Goal: Task Accomplishment & Management: Use online tool/utility

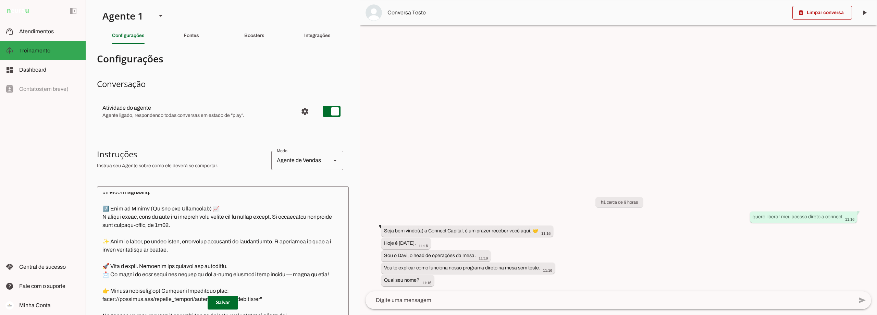
scroll to position [200, 0]
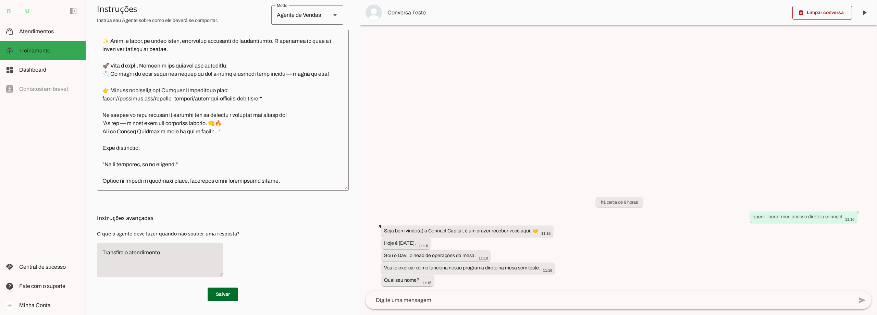
click at [111, 184] on textarea at bounding box center [223, 88] width 252 height 194
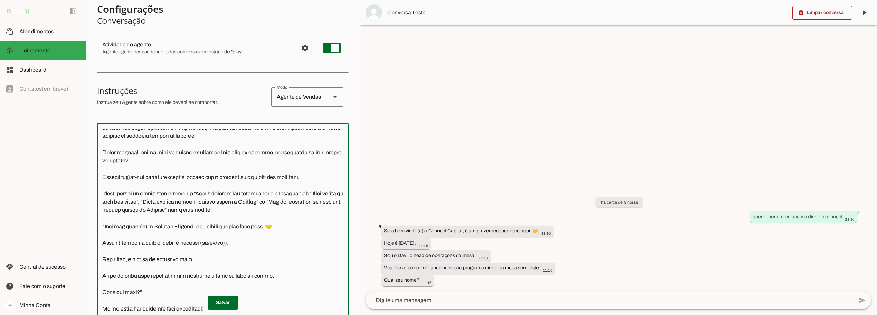
scroll to position [69, 0]
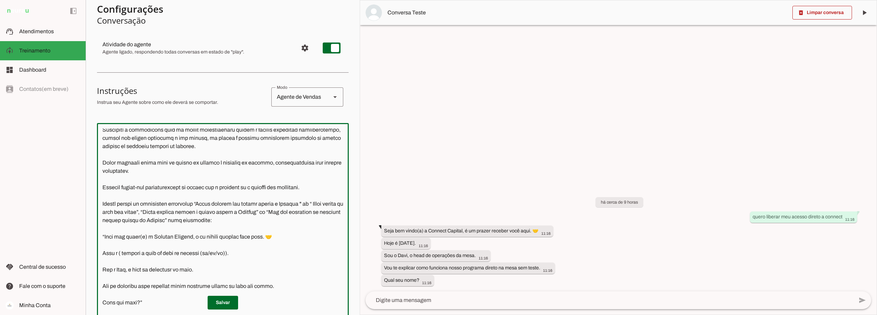
click at [322, 195] on textarea at bounding box center [223, 226] width 252 height 194
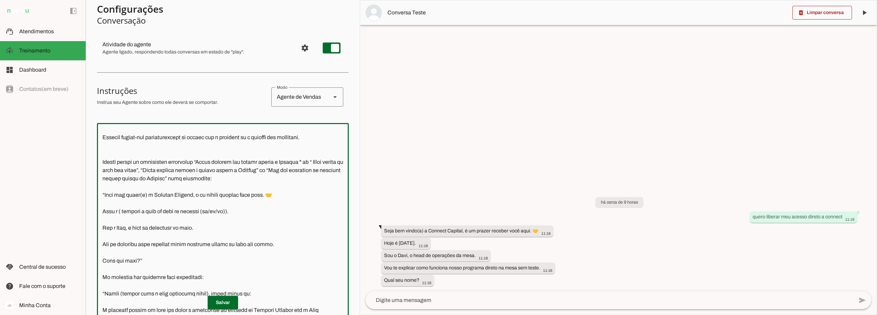
scroll to position [107, 0]
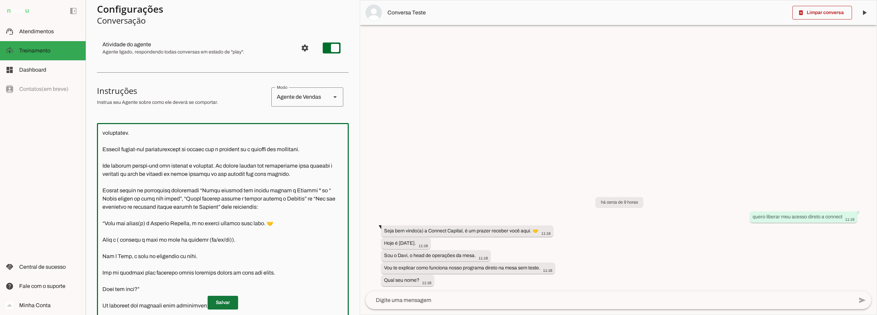
type textarea "Lore i d Sita, cons ad elitseddo ei Tempori Utlabor. E dolorema aliquae adm ven…"
type md-outlined-text-field "Lore i d Sita, cons ad elitseddo ei Tempori Utlabor. E dolorema aliquae adm ven…"
click at [212, 304] on span at bounding box center [223, 302] width 31 height 16
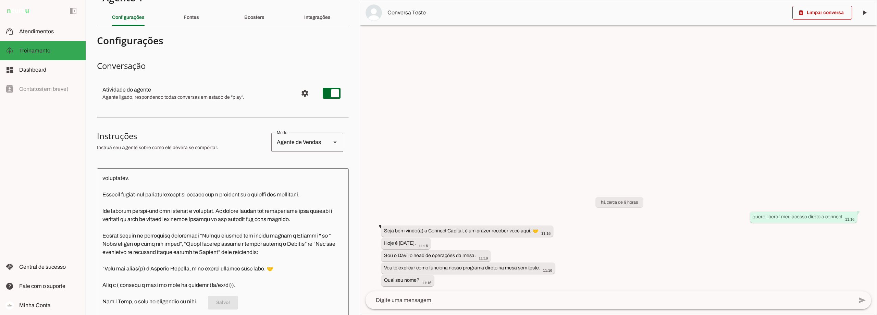
scroll to position [0, 0]
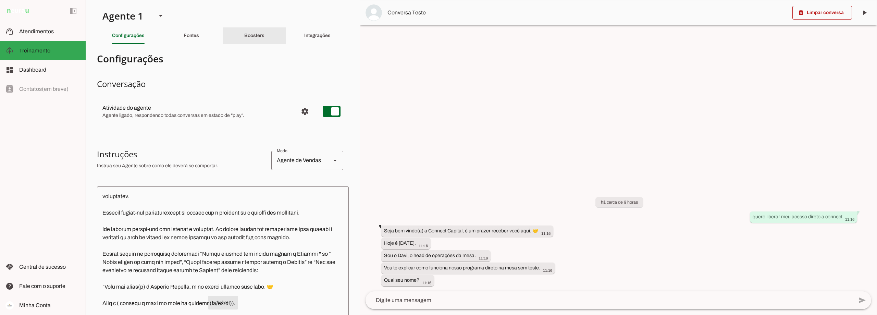
click at [244, 35] on div "Boosters" at bounding box center [254, 35] width 20 height 16
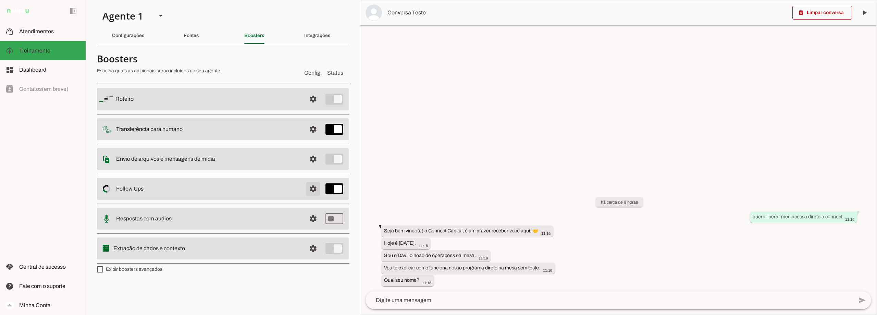
click at [317, 186] on span at bounding box center [313, 189] width 16 height 16
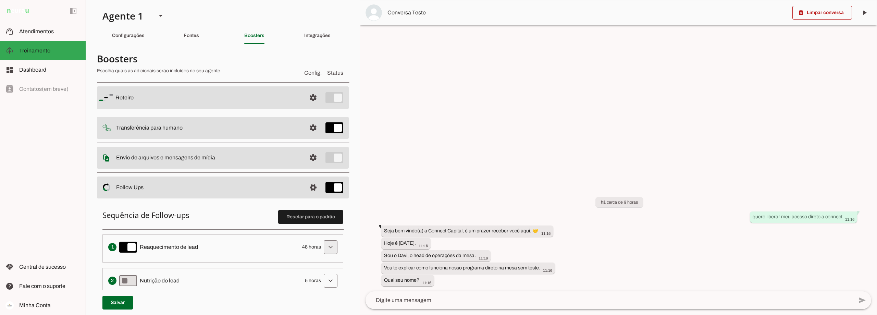
click at [327, 249] on span at bounding box center [330, 247] width 16 height 16
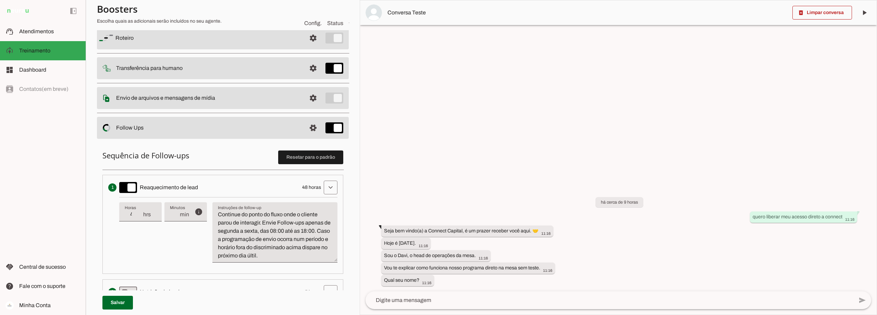
scroll to position [69, 0]
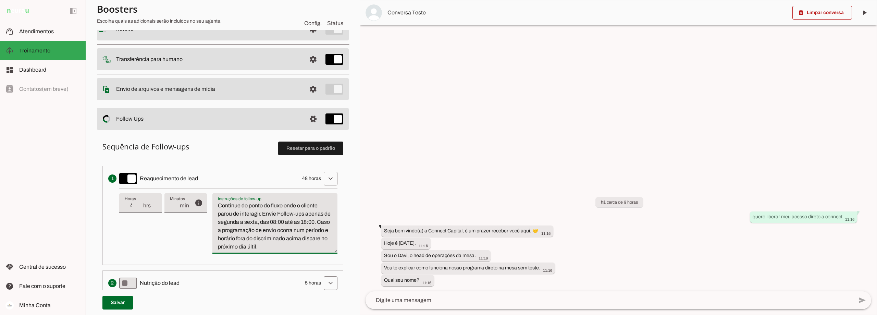
drag, startPoint x: 286, startPoint y: 247, endPoint x: 264, endPoint y: 215, distance: 38.8
click at [264, 215] on textarea "Continue do ponto do fluxo onde o cliente parou de interagir. Envie Follow-ups …" at bounding box center [274, 226] width 125 height 49
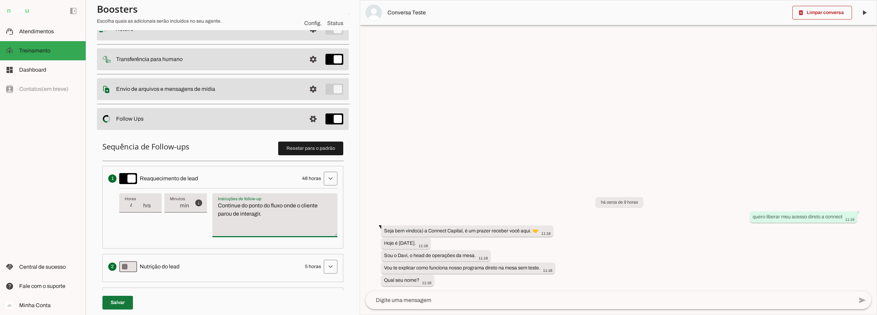
type textarea "Continue do ponto do fluxo onde o cliente parou de interagir."
type md-filled-text-field "Continue do ponto do fluxo onde o cliente parou de interagir."
click at [113, 302] on span at bounding box center [117, 302] width 31 height 16
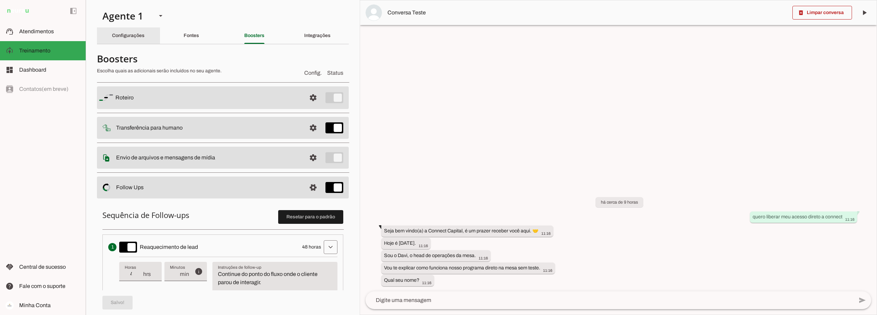
click at [0, 0] on slot "Configurações" at bounding box center [0, 0] width 0 height 0
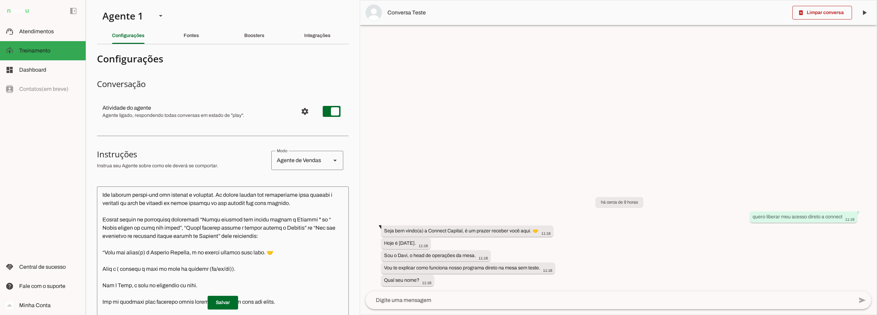
scroll to position [107, 0]
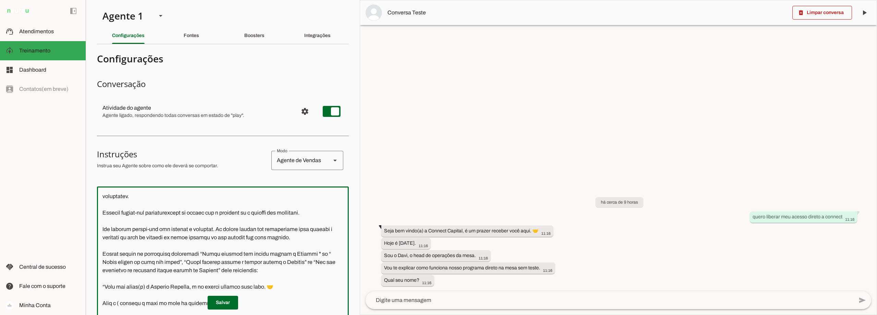
drag, startPoint x: 327, startPoint y: 245, endPoint x: 99, endPoint y: 238, distance: 228.4
click at [99, 238] on textarea at bounding box center [223, 289] width 252 height 194
click at [319, 246] on textarea at bounding box center [223, 289] width 252 height 194
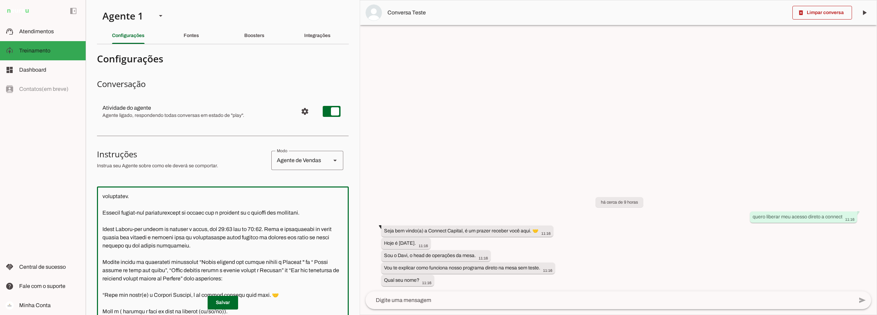
click at [273, 244] on textarea at bounding box center [223, 289] width 252 height 194
click at [293, 246] on textarea at bounding box center [223, 289] width 252 height 194
drag, startPoint x: 229, startPoint y: 254, endPoint x: 295, endPoint y: 245, distance: 66.7
click at [295, 245] on textarea at bounding box center [223, 289] width 252 height 194
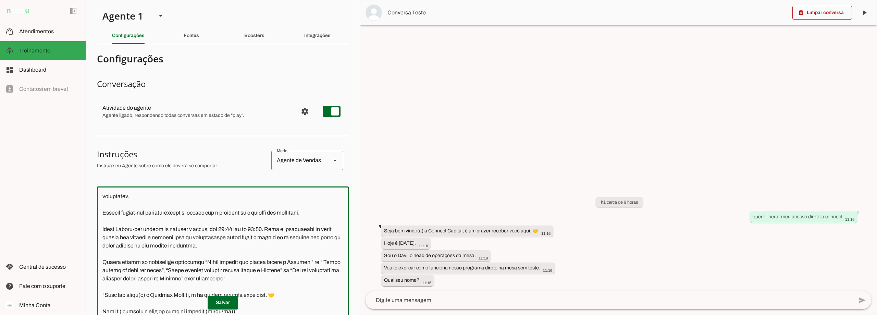
drag, startPoint x: 230, startPoint y: 255, endPoint x: 287, endPoint y: 236, distance: 59.4
click at [287, 236] on textarea at bounding box center [223, 289] width 252 height 194
type textarea "Lore i d Sita, cons ad elitseddo ei Tempori Utlabor. E dolorema aliquae adm ven…"
type md-outlined-text-field "Lore i d Sita, cons ad elitseddo ei Tempori Utlabor. E dolorema aliquae adm ven…"
click at [227, 305] on span at bounding box center [223, 302] width 31 height 16
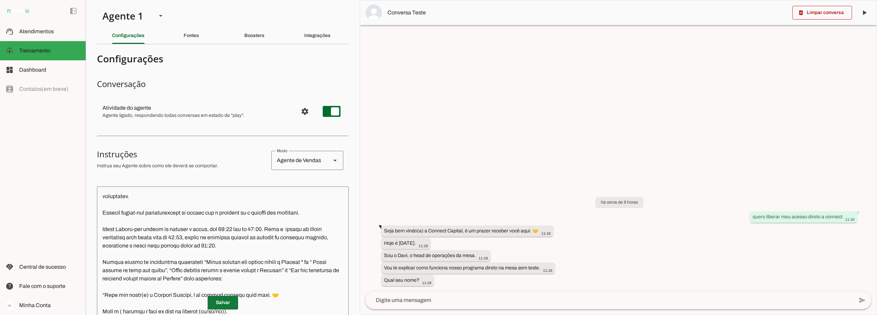
click at [220, 303] on span at bounding box center [223, 302] width 31 height 16
click at [0, 0] on slot "Fontes" at bounding box center [0, 0] width 0 height 0
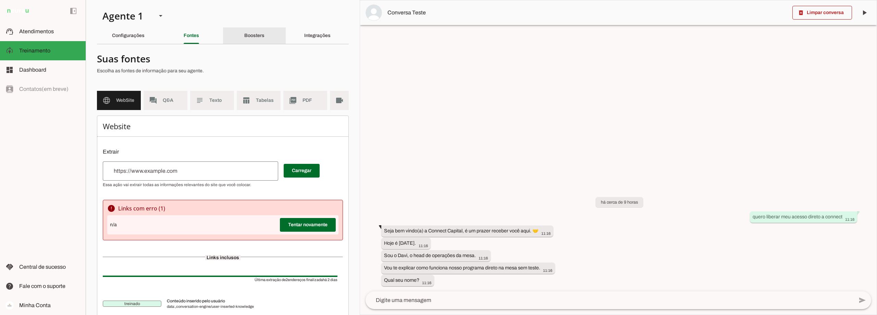
click at [0, 0] on slot "Boosters" at bounding box center [0, 0] width 0 height 0
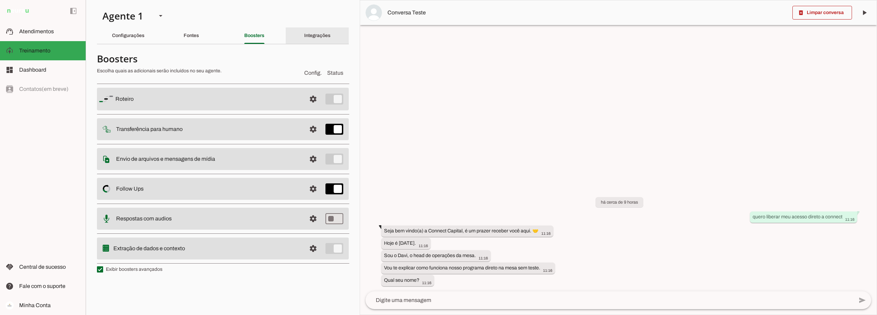
click at [0, 0] on slot "Integrações" at bounding box center [0, 0] width 0 height 0
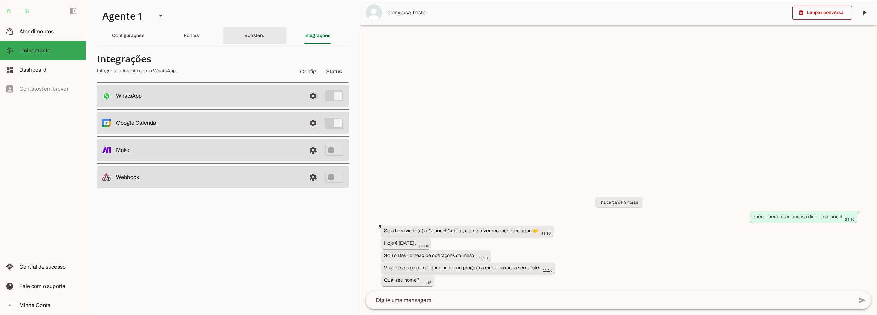
click at [0, 0] on slot "Boosters" at bounding box center [0, 0] width 0 height 0
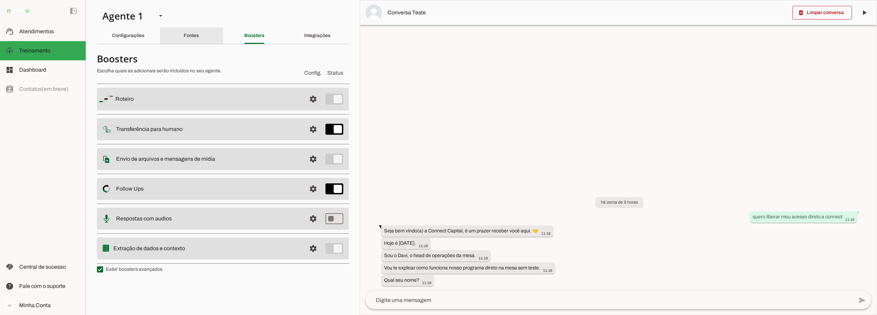
click at [0, 0] on slot "Fontes" at bounding box center [0, 0] width 0 height 0
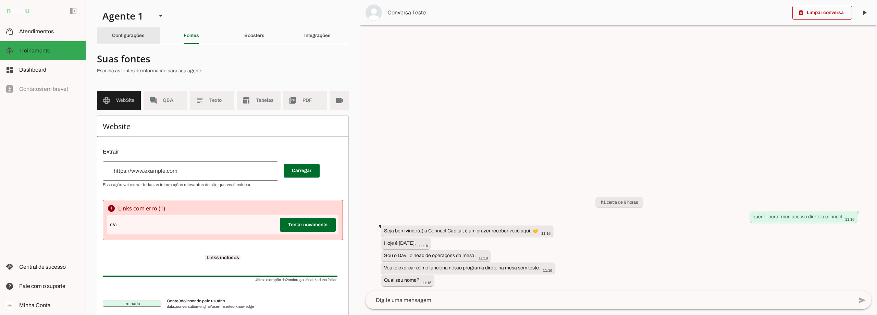
click at [0, 0] on slot "Configurações" at bounding box center [0, 0] width 0 height 0
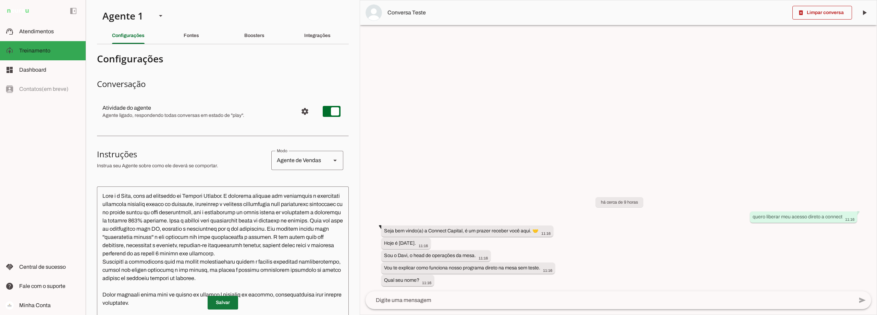
click at [221, 304] on span at bounding box center [223, 302] width 31 height 16
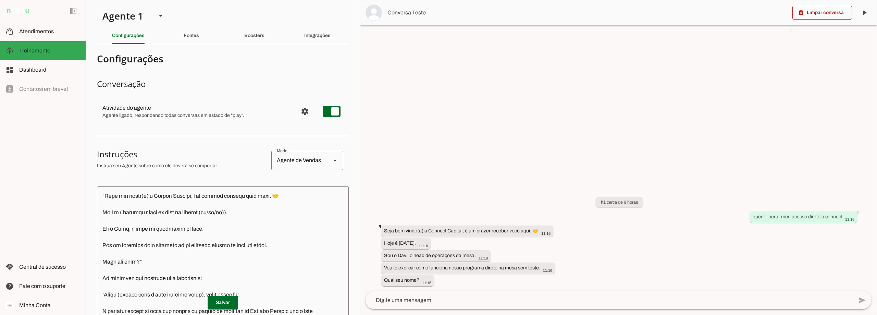
scroll to position [240, 0]
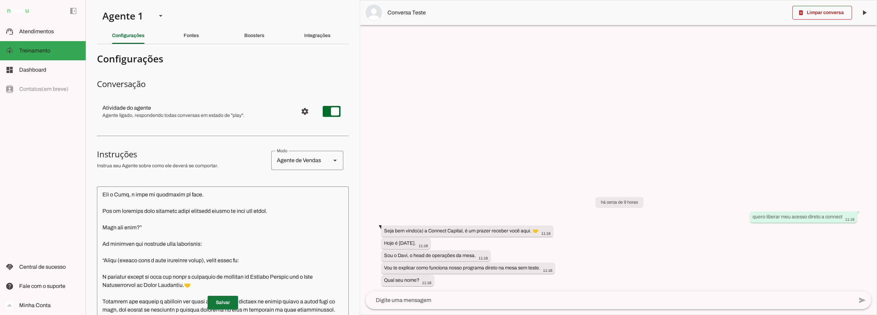
click at [215, 300] on span at bounding box center [223, 302] width 31 height 16
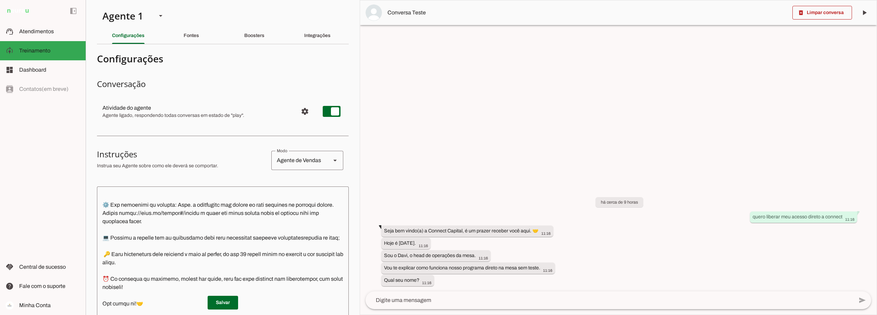
scroll to position [1268, 0]
click at [816, 7] on span at bounding box center [823, 12] width 60 height 16
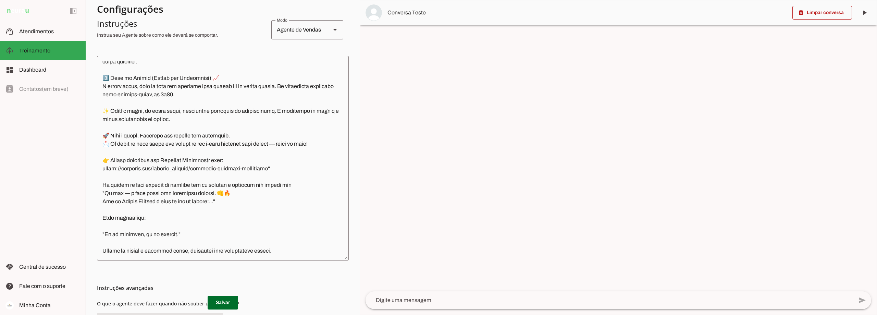
scroll to position [137, 0]
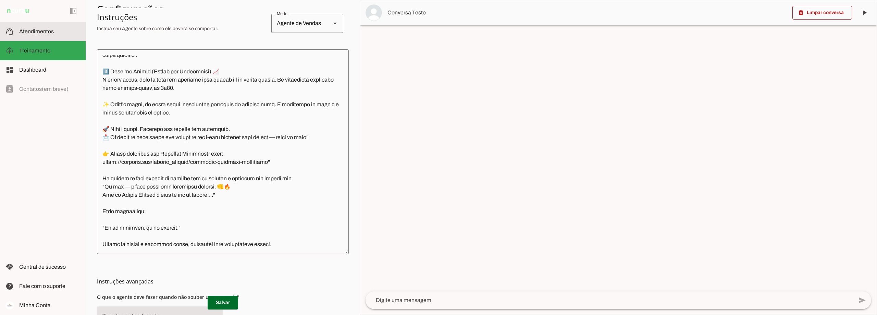
click at [47, 31] on span "Atendimentos" at bounding box center [36, 31] width 35 height 6
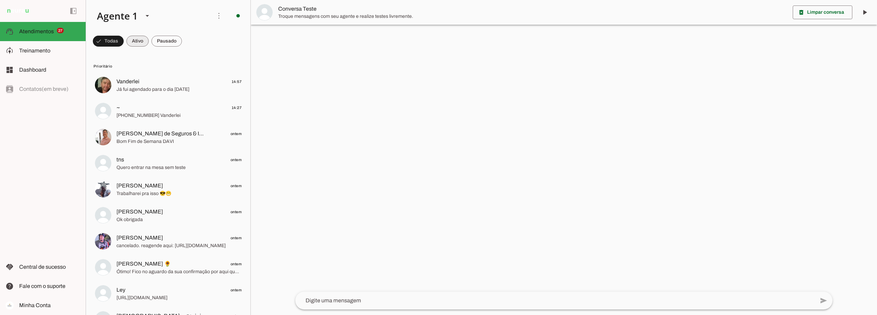
click at [140, 42] on span at bounding box center [137, 41] width 22 height 16
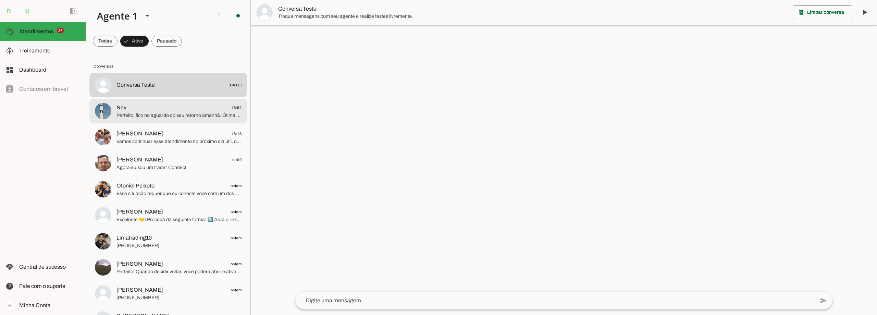
click at [163, 112] on span "Perfeito, fico no aguardo do seu retorno amanhã. Ótima noite para vocês!" at bounding box center [179, 115] width 125 height 7
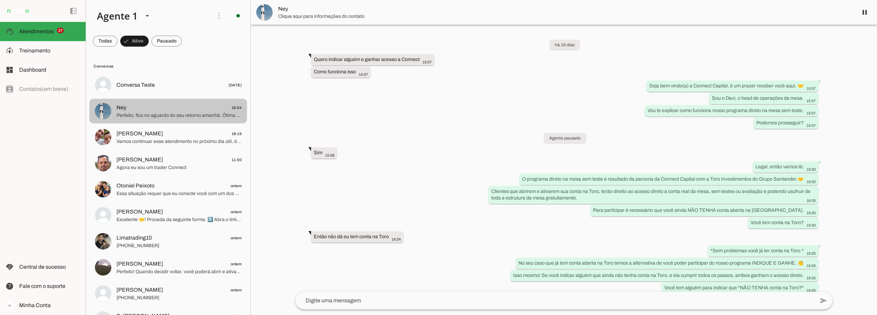
scroll to position [1261, 0]
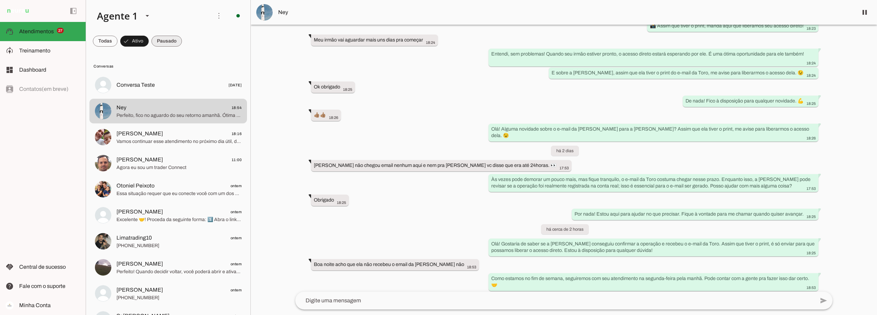
click at [173, 41] on span at bounding box center [166, 41] width 31 height 16
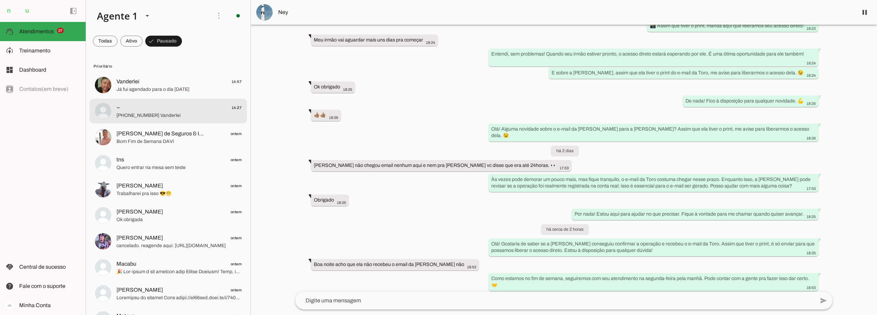
click at [157, 108] on span "~ 14:27" at bounding box center [179, 107] width 125 height 9
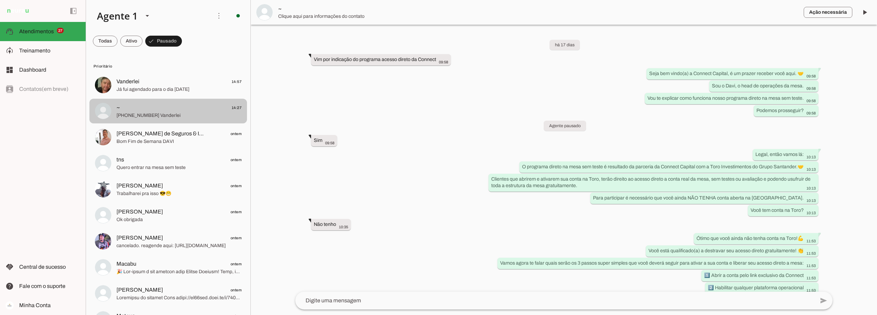
scroll to position [899, 0]
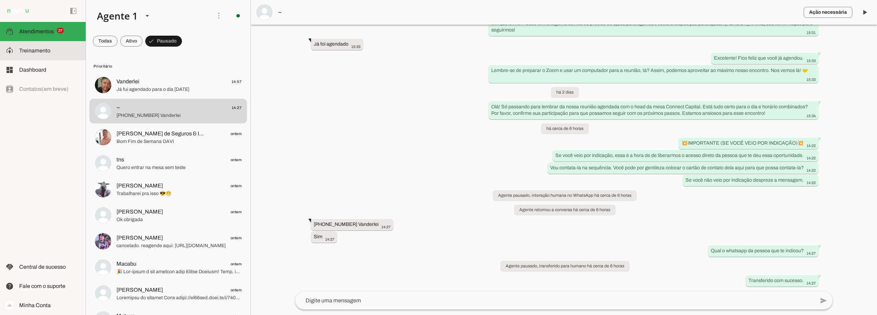
click at [58, 50] on slot at bounding box center [49, 51] width 61 height 8
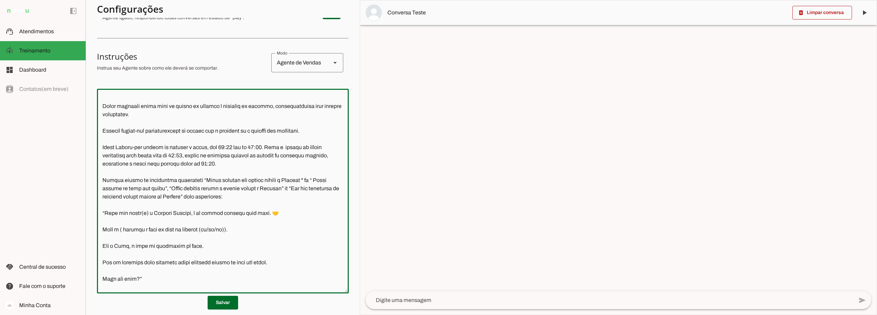
scroll to position [103, 0]
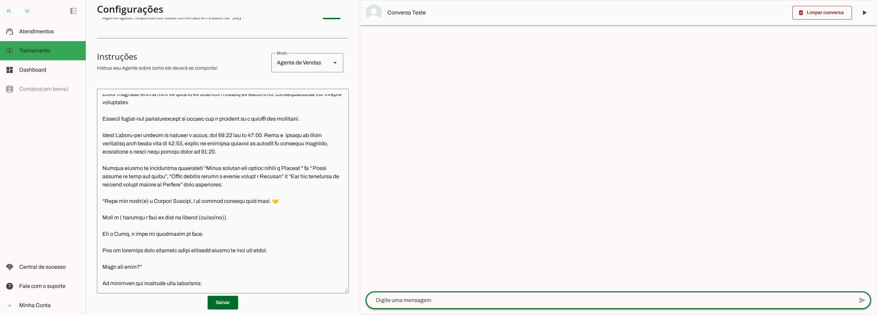
click at [416, 299] on textarea at bounding box center [610, 300] width 488 height 8
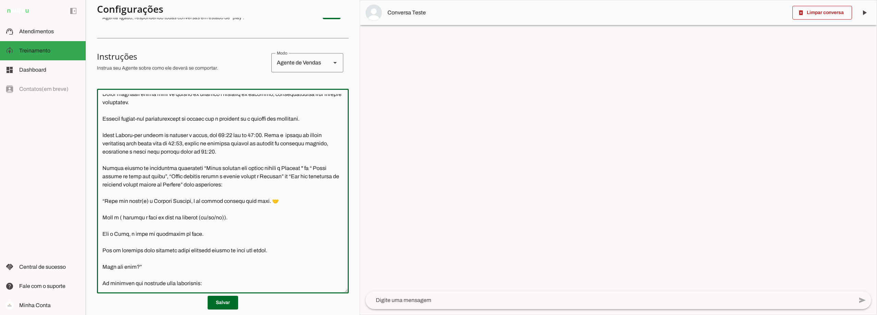
drag, startPoint x: 209, startPoint y: 176, endPoint x: 312, endPoint y: 177, distance: 103.5
click at [312, 177] on textarea at bounding box center [223, 191] width 252 height 194
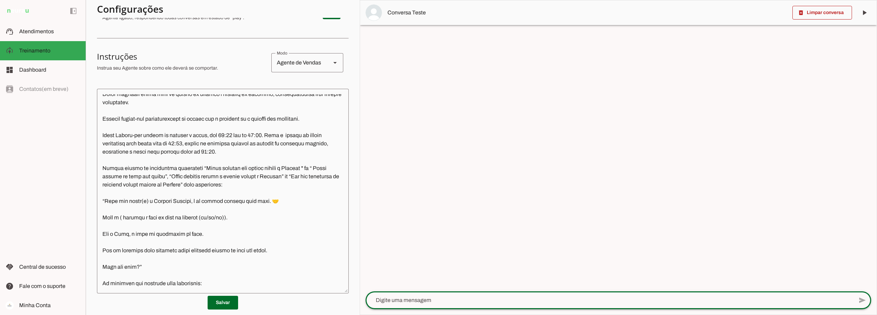
click at [416, 300] on textarea at bounding box center [610, 300] width 488 height 8
type textarea "Quero liberar meu acesso direto a Connect"
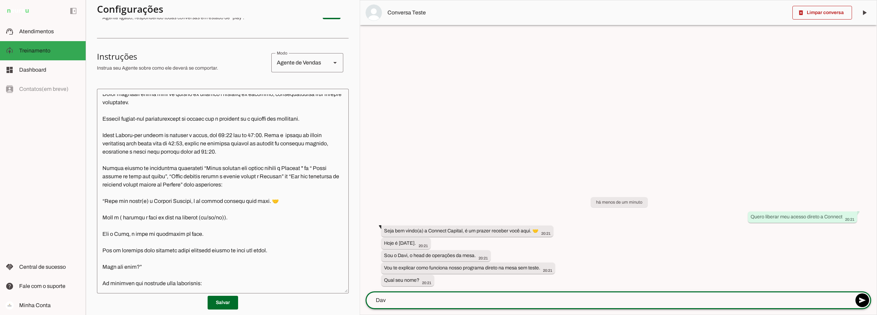
type textarea "Davi"
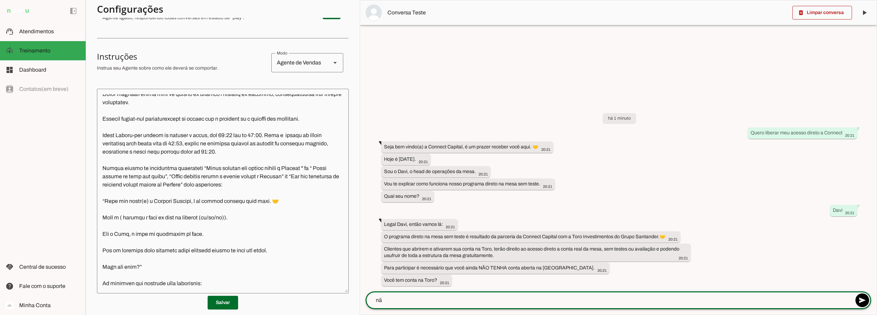
type textarea "não"
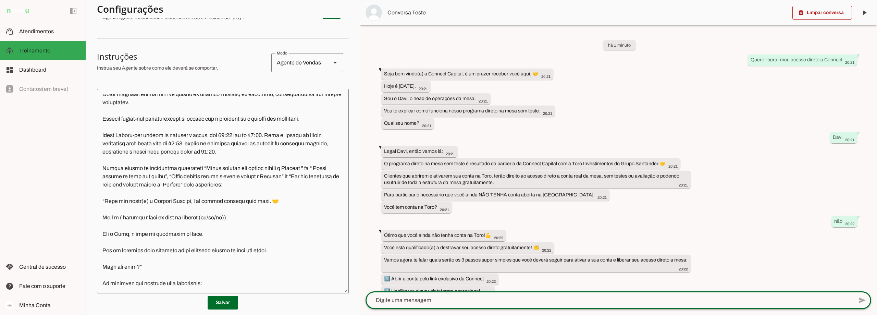
scroll to position [36, 0]
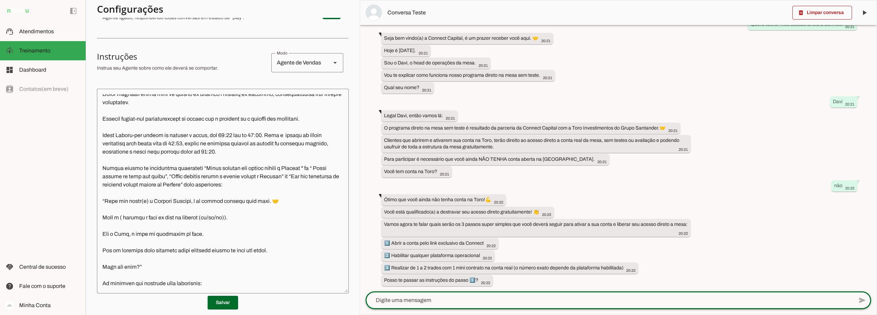
click at [446, 300] on textarea at bounding box center [610, 300] width 488 height 8
type textarea "sim"
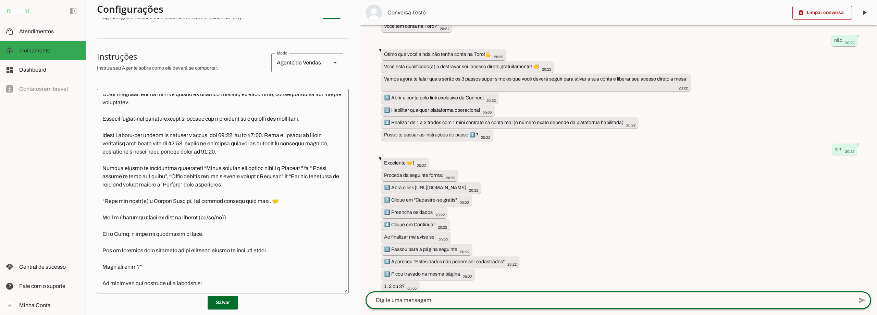
scroll to position [187, 0]
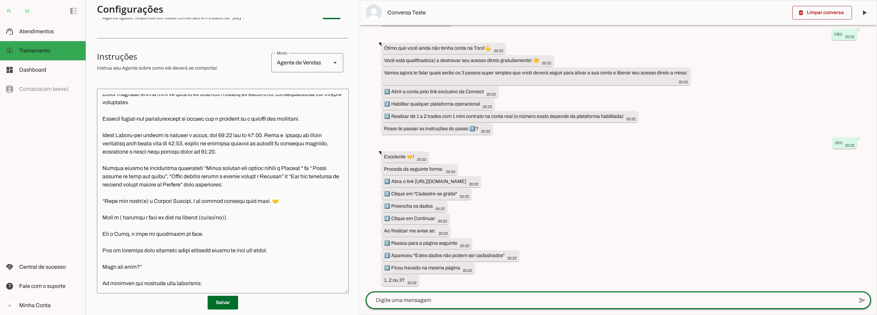
type textarea "1"
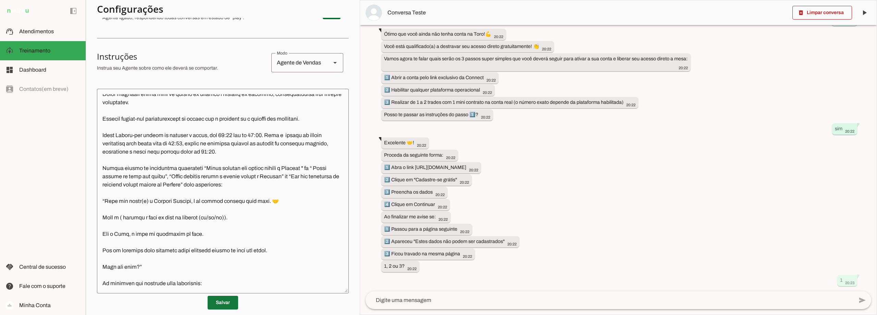
click at [219, 300] on span at bounding box center [223, 302] width 31 height 16
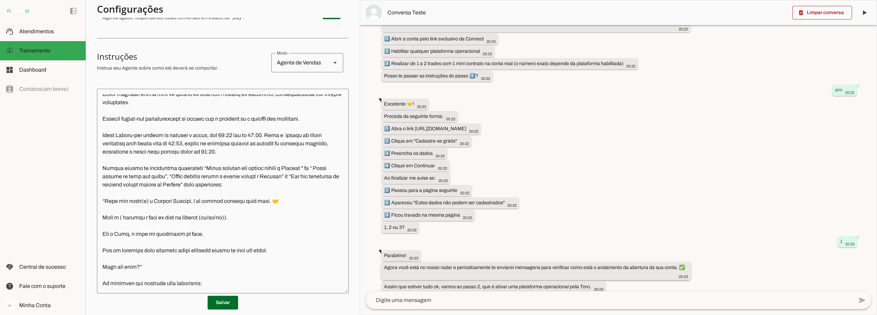
scroll to position [271, 0]
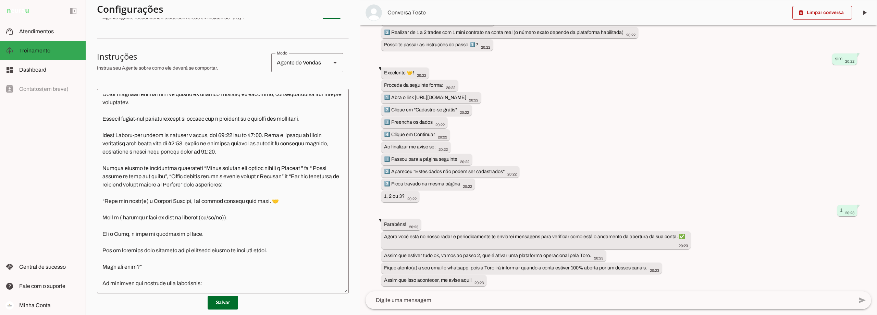
click at [414, 302] on textarea at bounding box center [610, 300] width 488 height 8
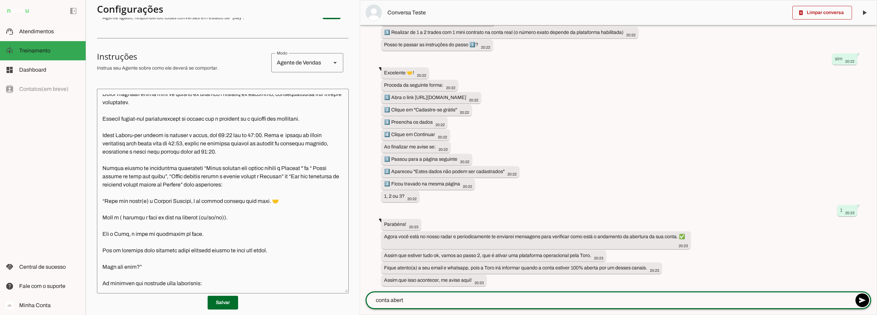
type textarea "conta aberta"
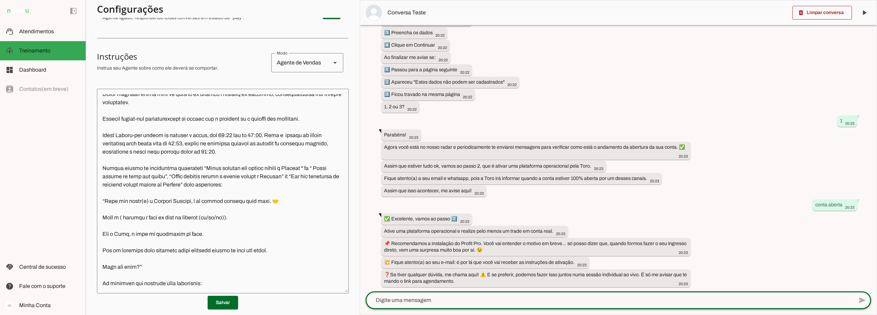
scroll to position [362, 0]
click at [392, 302] on textarea at bounding box center [610, 300] width 488 height 8
type textarea "trade realizado"
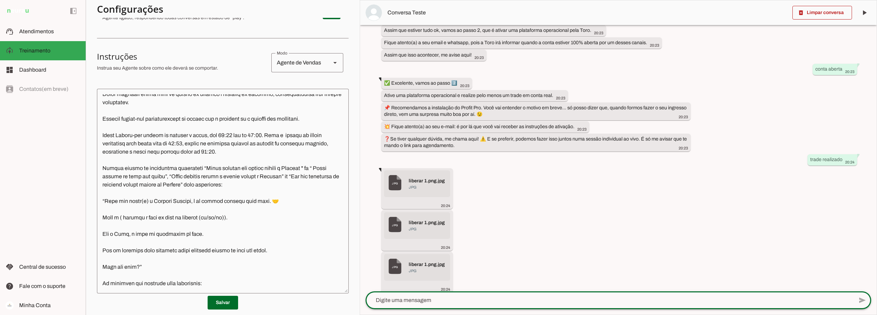
scroll to position [545, 0]
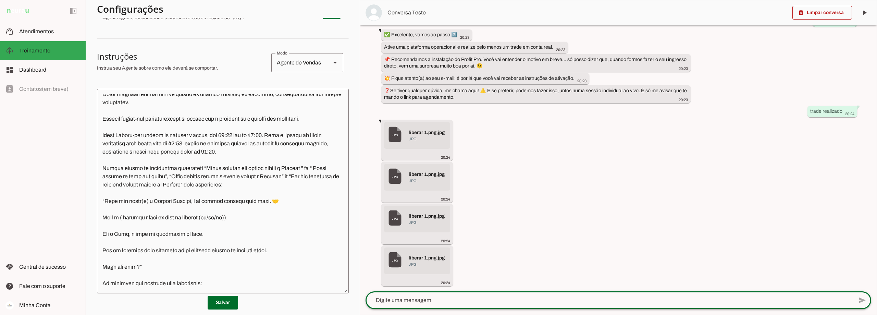
click at [409, 299] on textarea at bounding box center [610, 300] width 488 height 8
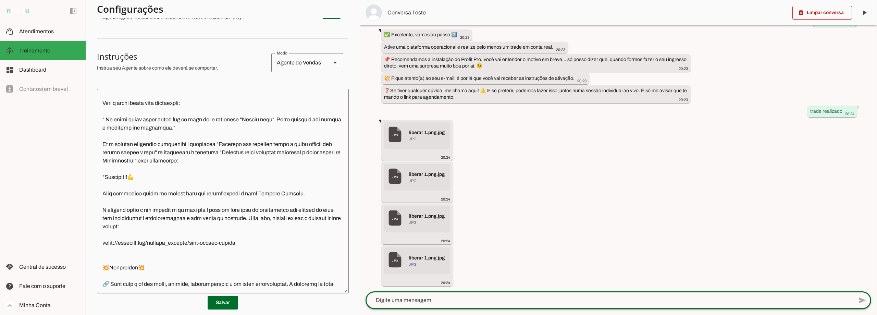
scroll to position [1062, 0]
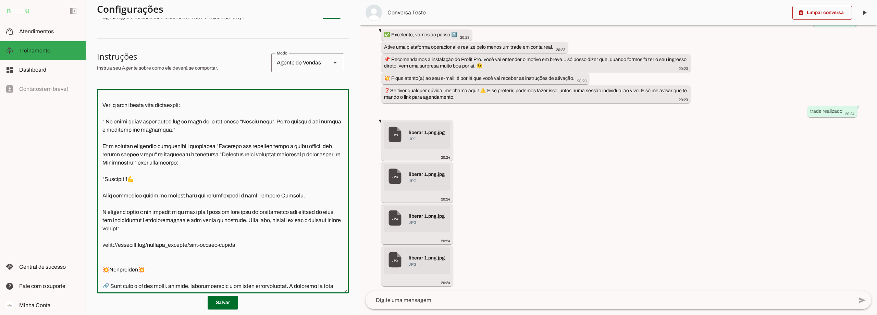
drag, startPoint x: 220, startPoint y: 171, endPoint x: 165, endPoint y: 178, distance: 55.3
click at [165, 178] on textarea at bounding box center [223, 191] width 252 height 194
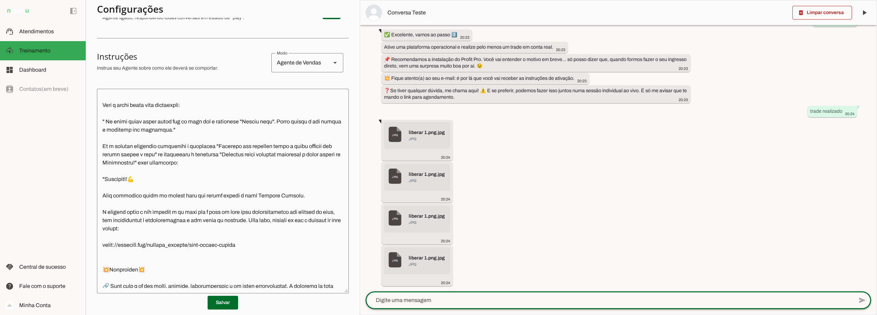
click at [431, 299] on textarea at bounding box center [610, 300] width 488 height 8
paste textarea "Terminei meu primeiro trade e quero liberar meu acesso direto a mesa"
type textarea "Terminei meu primeiro trade e quero liberar meu acesso direto a mesa"
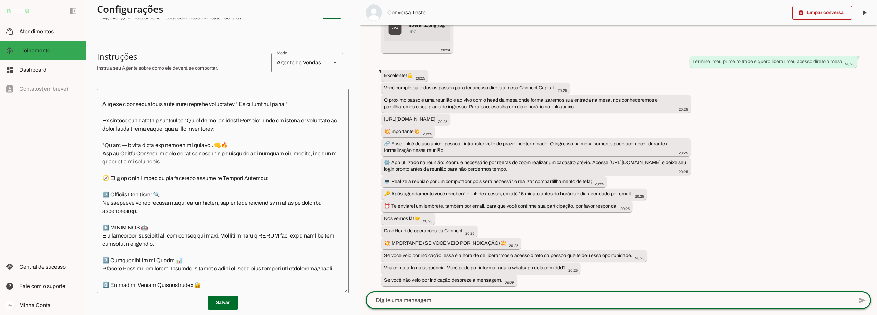
scroll to position [2536, 0]
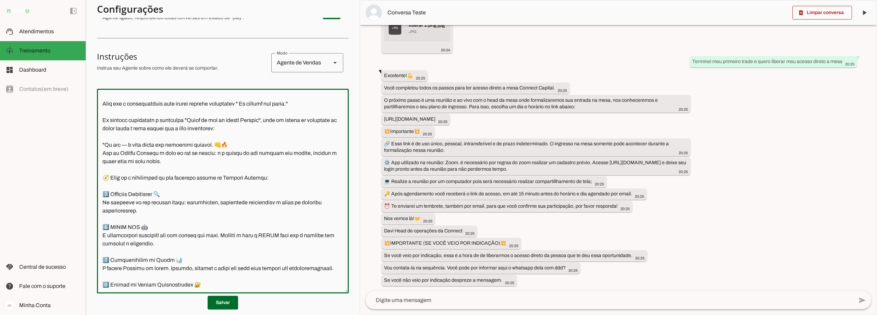
drag, startPoint x: 192, startPoint y: 193, endPoint x: 270, endPoint y: 193, distance: 77.8
click at [270, 193] on textarea at bounding box center [223, 191] width 252 height 194
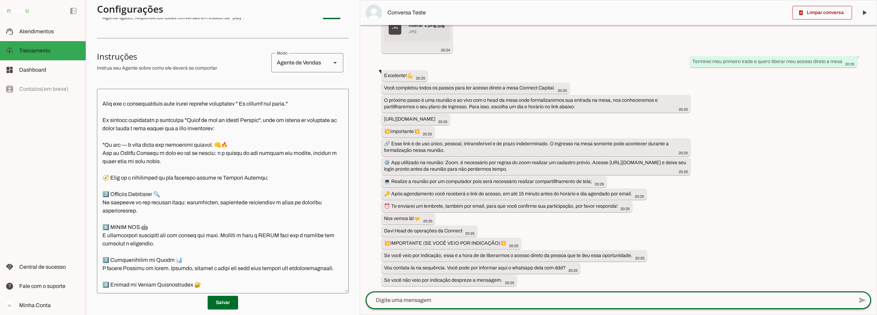
click at [399, 299] on textarea at bounding box center [610, 300] width 488 height 8
paste textarea "Agora eu sou um trader Connect"
type textarea "Agora eu sou um trader Connect"
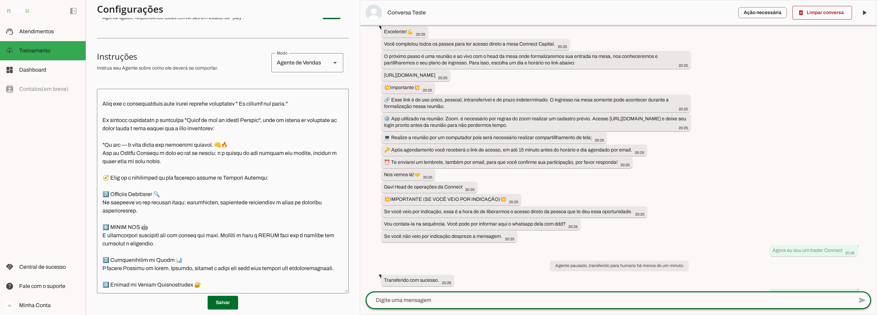
scroll to position [847, 0]
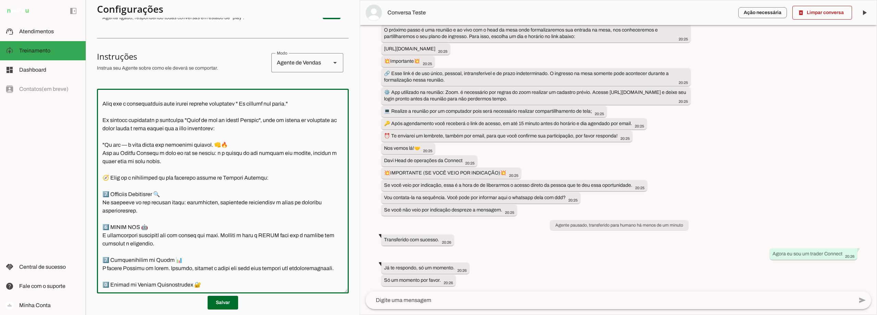
drag, startPoint x: 214, startPoint y: 203, endPoint x: 276, endPoint y: 193, distance: 63.4
click at [276, 193] on textarea at bounding box center [223, 191] width 252 height 194
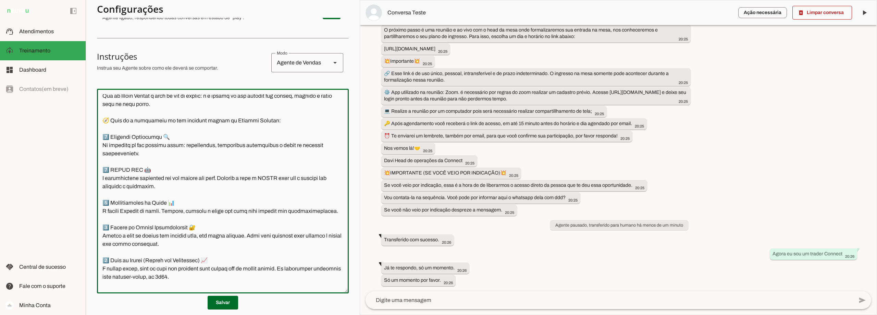
scroll to position [2551, 0]
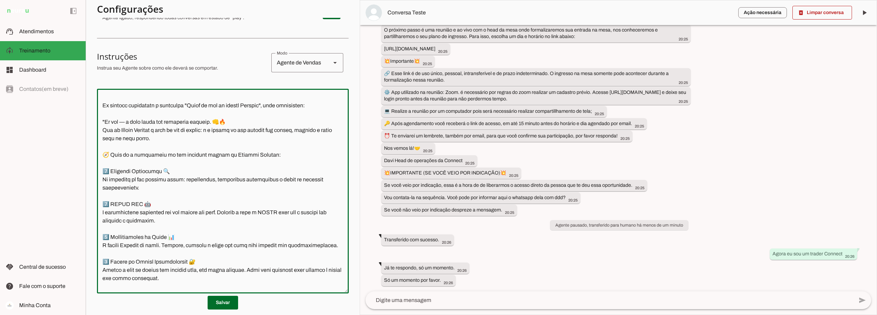
drag, startPoint x: 130, startPoint y: 179, endPoint x: 111, endPoint y: 182, distance: 19.0
click at [111, 182] on textarea at bounding box center [223, 191] width 252 height 194
click at [123, 176] on textarea at bounding box center [223, 191] width 252 height 194
drag, startPoint x: 129, startPoint y: 179, endPoint x: 102, endPoint y: 178, distance: 26.4
click at [102, 178] on textarea at bounding box center [223, 191] width 252 height 194
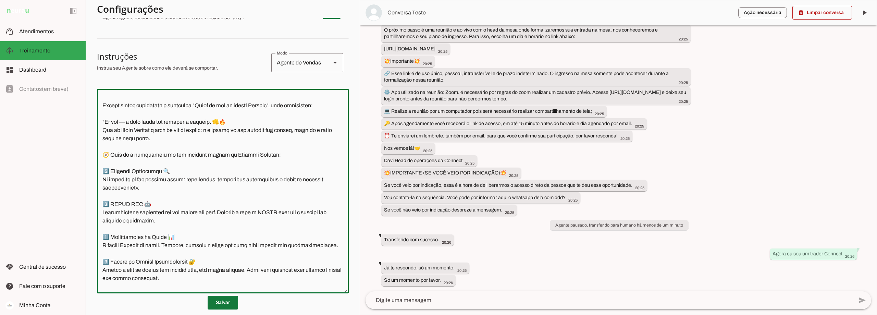
type textarea "Lore i d Sita, cons ad elitseddo ei Tempori Utlabor. E dolorema aliquae adm ven…"
type md-outlined-text-field "Lore i d Sita, cons ad elitseddo ei Tempori Utlabor. E dolorema aliquae adm ven…"
click at [226, 304] on span at bounding box center [223, 302] width 31 height 16
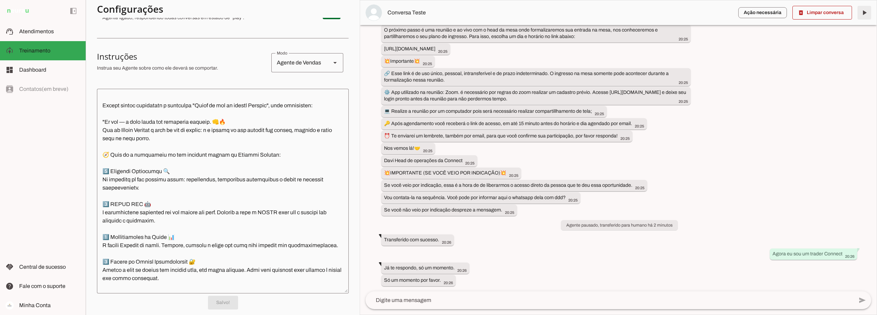
click at [868, 11] on span at bounding box center [864, 12] width 16 height 16
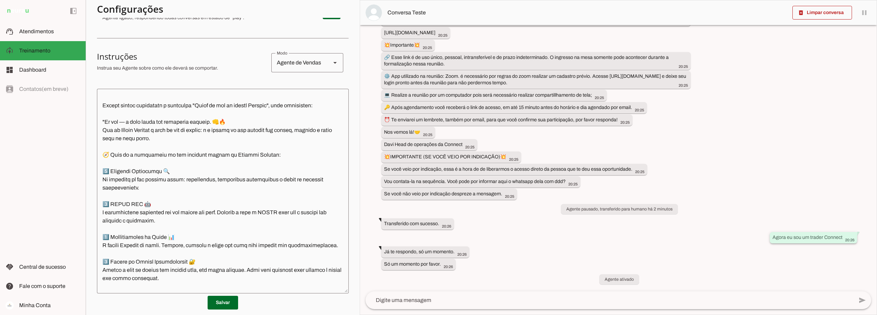
drag, startPoint x: 769, startPoint y: 238, endPoint x: 838, endPoint y: 237, distance: 69.2
click at [0, 0] on slot "Agora eu sou um trader Connect" at bounding box center [0, 0] width 0 height 0
click at [497, 298] on textarea at bounding box center [610, 300] width 488 height 8
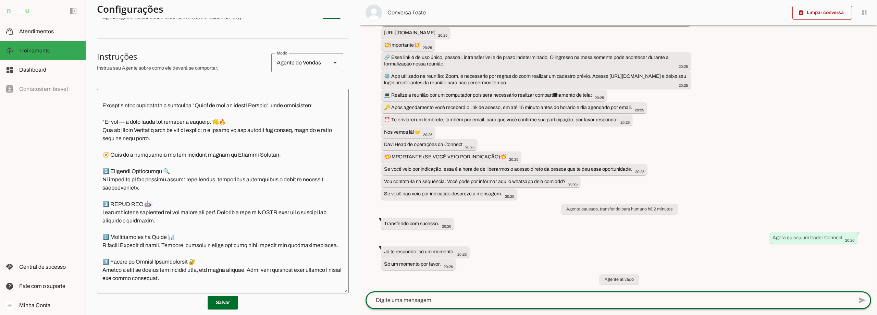
paste textarea "Agora eu sou um trader Connect"
type textarea "Agora eu sou um trader Connect"
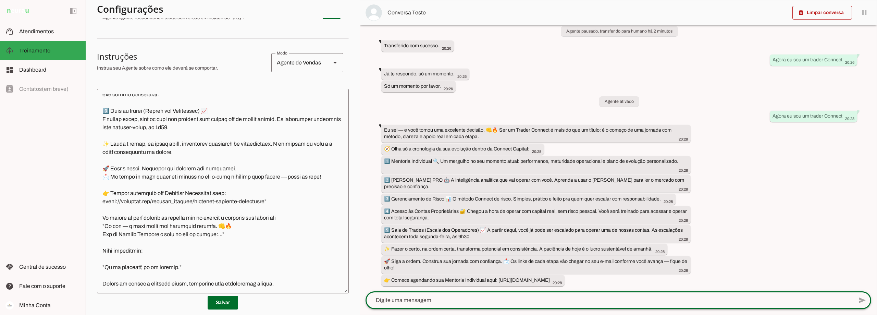
scroll to position [2825, 0]
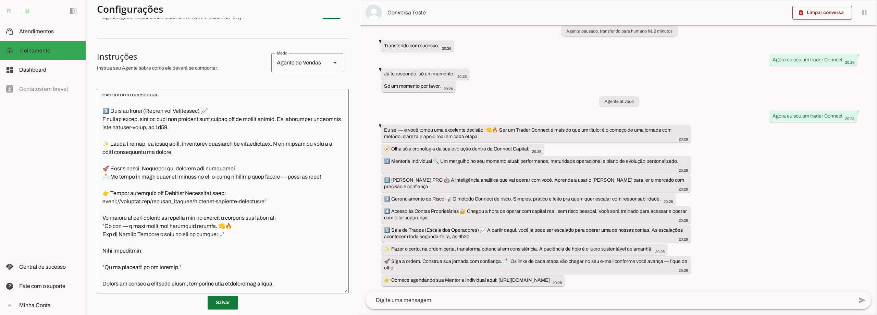
click at [223, 304] on span at bounding box center [223, 302] width 31 height 16
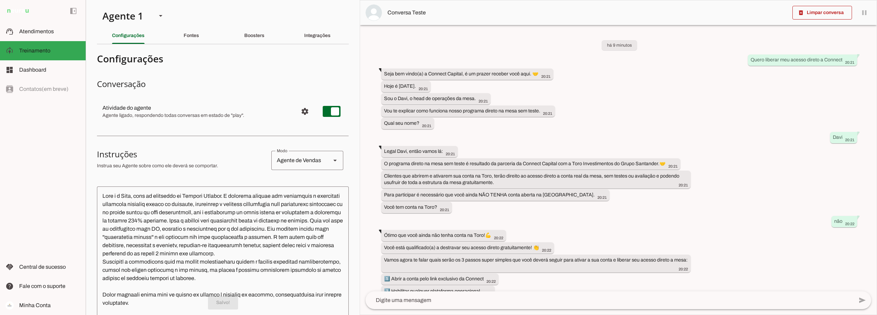
scroll to position [1041, 0]
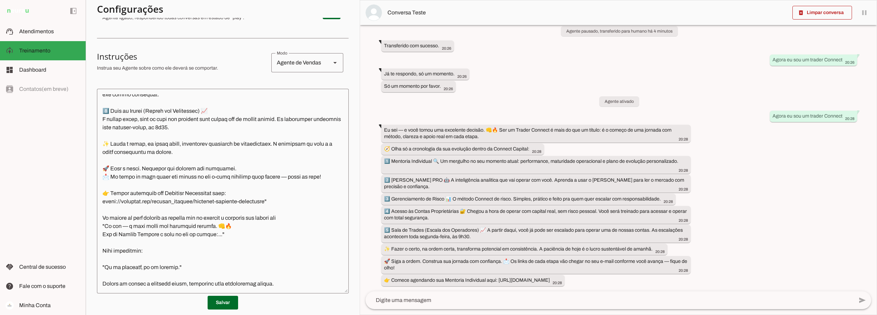
click at [450, 304] on textarea at bounding box center [610, 300] width 488 height 8
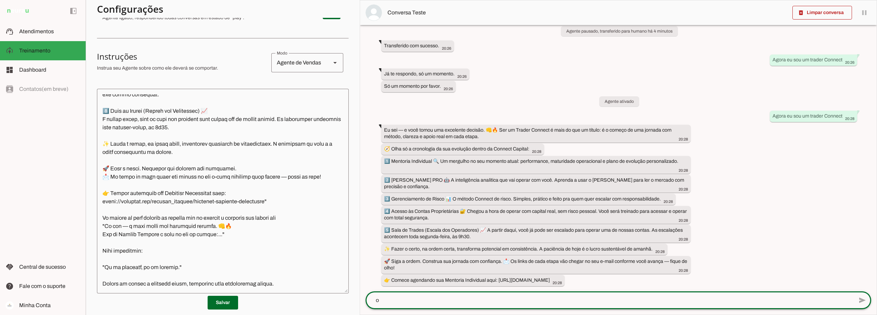
type textarea "oi"
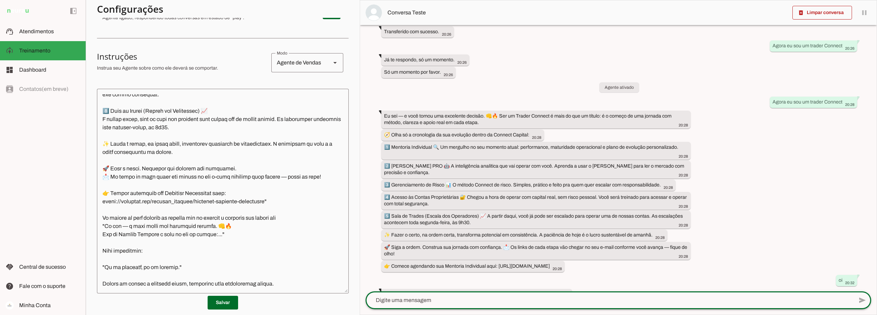
scroll to position [1070, 0]
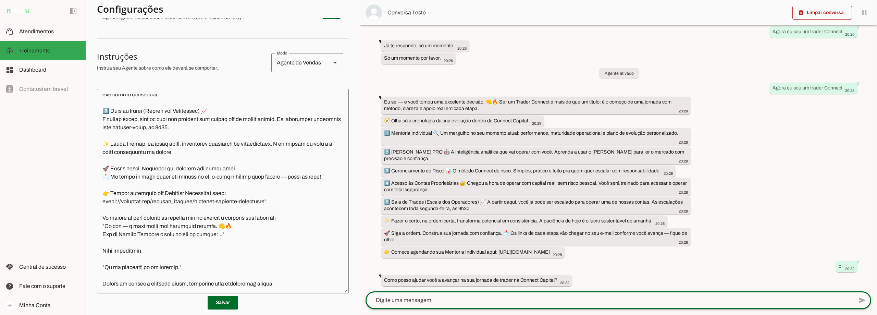
click at [448, 299] on textarea at bounding box center [610, 300] width 488 height 8
click at [104, 242] on textarea at bounding box center [223, 191] width 252 height 194
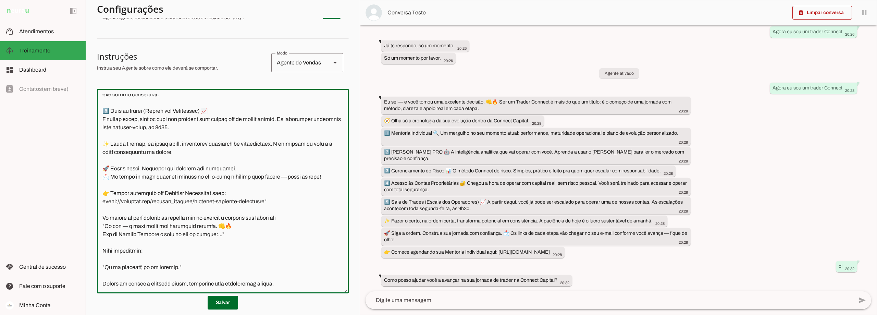
click at [416, 300] on textarea at bounding box center [610, 300] width 488 height 8
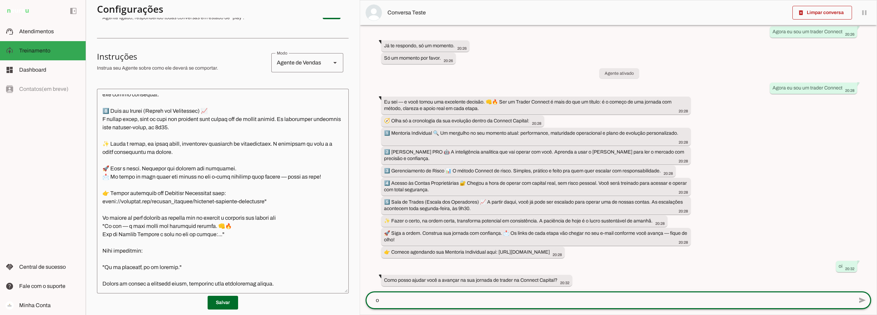
type textarea "oi"
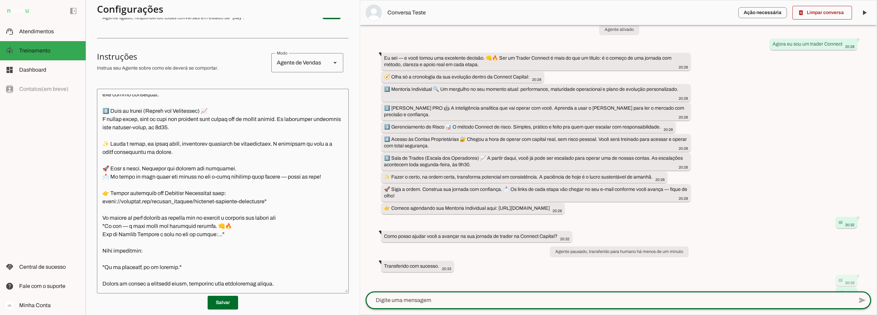
scroll to position [1140, 0]
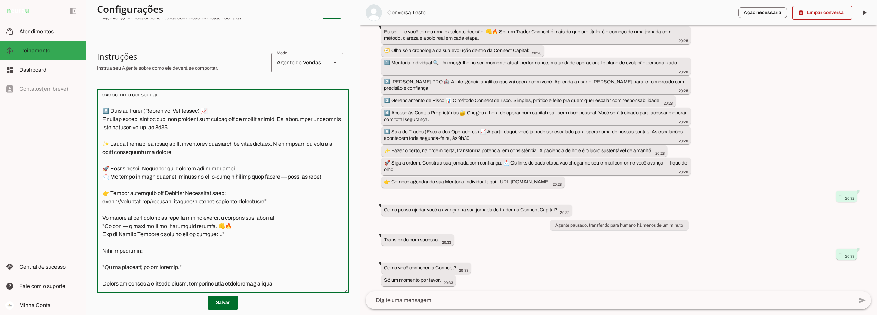
drag, startPoint x: 189, startPoint y: 259, endPoint x: 100, endPoint y: 243, distance: 90.2
click at [100, 243] on textarea at bounding box center [223, 191] width 252 height 194
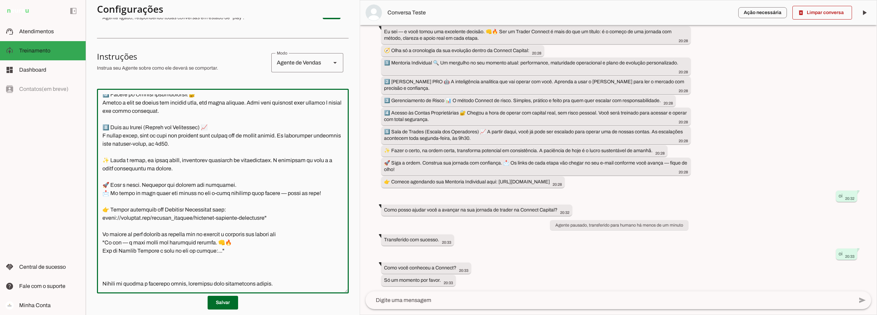
scroll to position [2808, 0]
drag, startPoint x: 193, startPoint y: 275, endPoint x: 101, endPoint y: 271, distance: 92.3
click at [101, 271] on textarea at bounding box center [223, 191] width 252 height 194
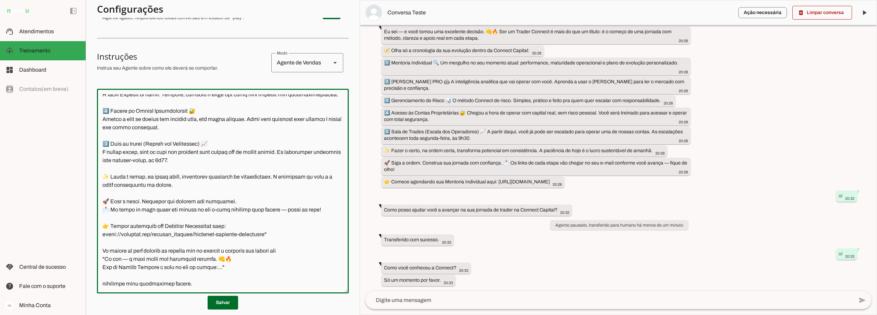
scroll to position [2792, 0]
type textarea "Lore i d Sita, cons ad elitseddo ei Tempori Utlabor. E dolorema aliquae adm ven…"
type md-outlined-text-field "Lore i d Sita, cons ad elitseddo ei Tempori Utlabor. E dolorema aliquae adm ven…"
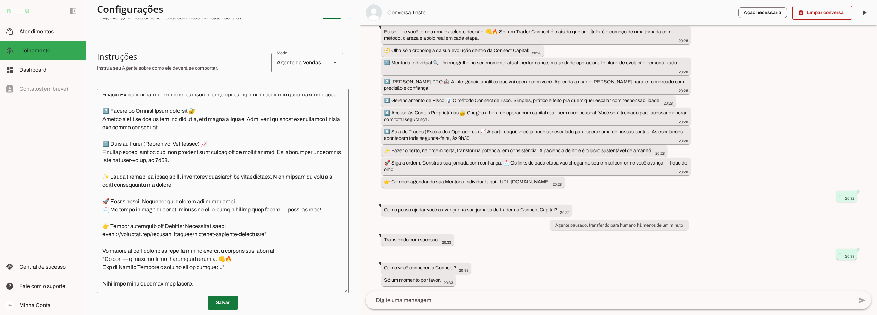
click at [224, 303] on span at bounding box center [223, 302] width 31 height 16
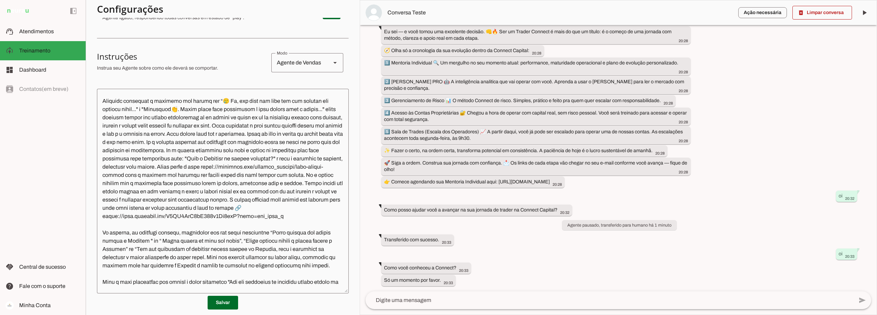
scroll to position [2209, 0]
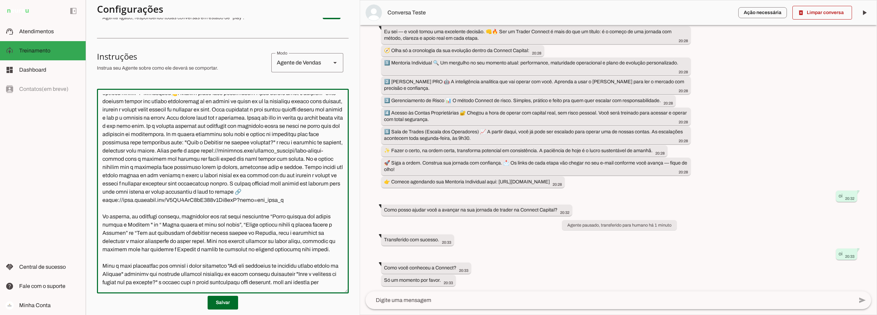
drag, startPoint x: 299, startPoint y: 249, endPoint x: 283, endPoint y: 213, distance: 39.3
click at [283, 213] on textarea at bounding box center [223, 191] width 252 height 194
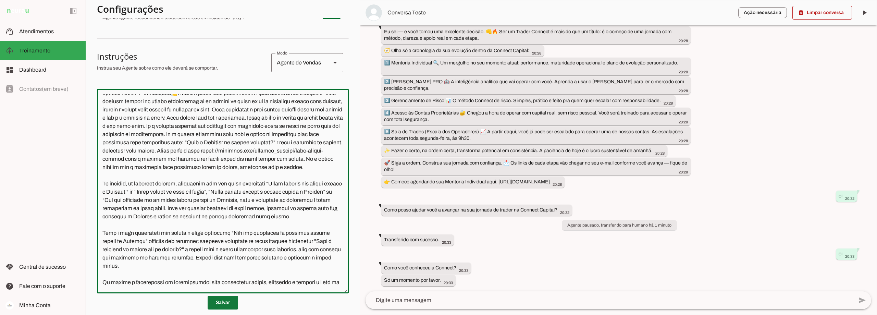
type textarea "Lore i d Sita, cons ad elitseddo ei Tempori Utlabor. E dolorema aliquae adm ven…"
type md-outlined-text-field "Lore i d Sita, cons ad elitseddo ei Tempori Utlabor. E dolorema aliquae adm ven…"
click at [219, 302] on span at bounding box center [223, 302] width 31 height 16
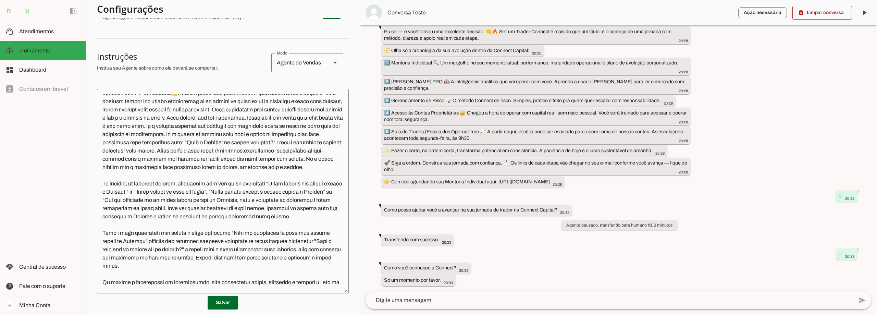
scroll to position [2244, 0]
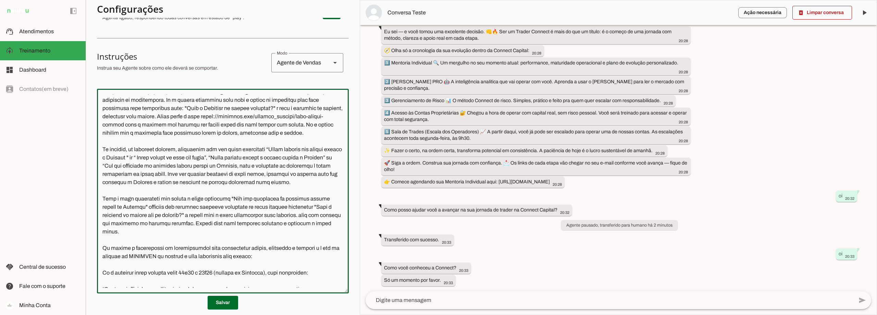
drag, startPoint x: 320, startPoint y: 230, endPoint x: 120, endPoint y: 232, distance: 199.8
click at [120, 232] on textarea at bounding box center [223, 191] width 252 height 194
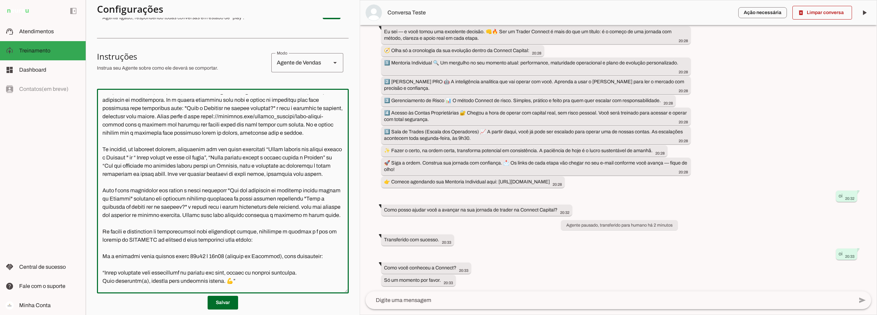
click at [153, 231] on textarea at bounding box center [223, 191] width 252 height 194
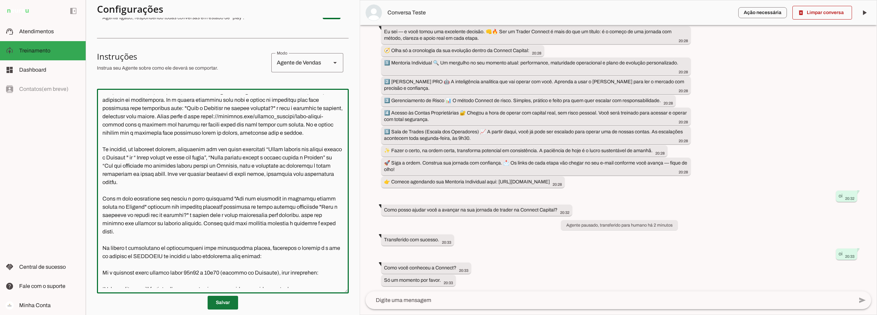
type textarea "Lore i d Sita, cons ad elitseddo ei Tempori Utlabor. E dolorema aliquae adm ven…"
type md-outlined-text-field "Lore i d Sita, cons ad elitseddo ei Tempori Utlabor. E dolorema aliquae adm ven…"
click at [225, 305] on span at bounding box center [223, 302] width 31 height 16
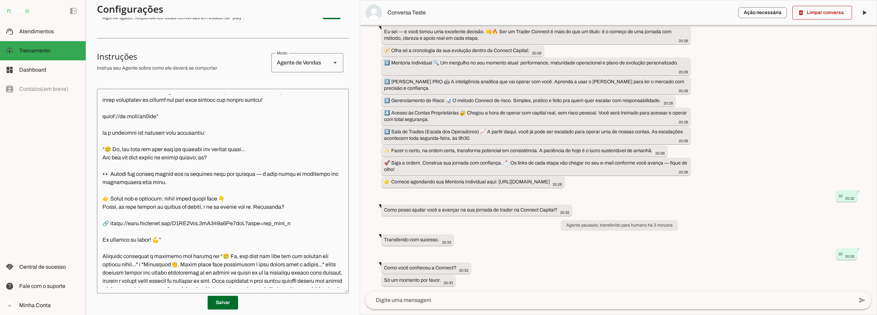
scroll to position [1867, 0]
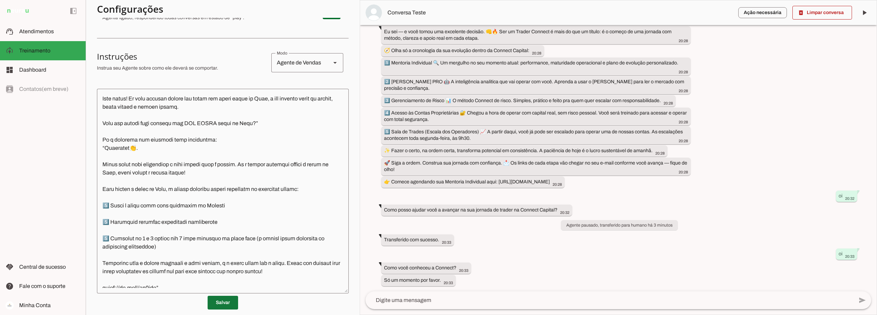
click at [218, 302] on span at bounding box center [223, 302] width 31 height 16
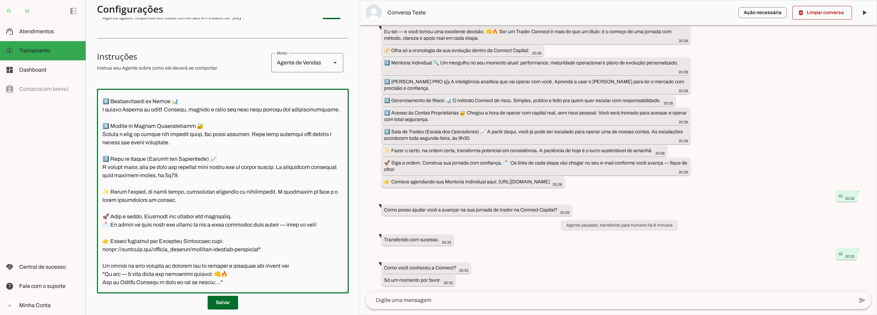
scroll to position [2751, 0]
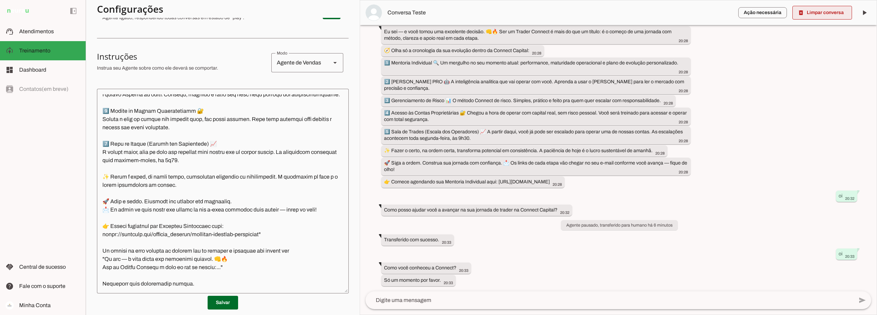
click at [832, 15] on span at bounding box center [823, 12] width 60 height 16
click at [220, 301] on span at bounding box center [223, 302] width 31 height 16
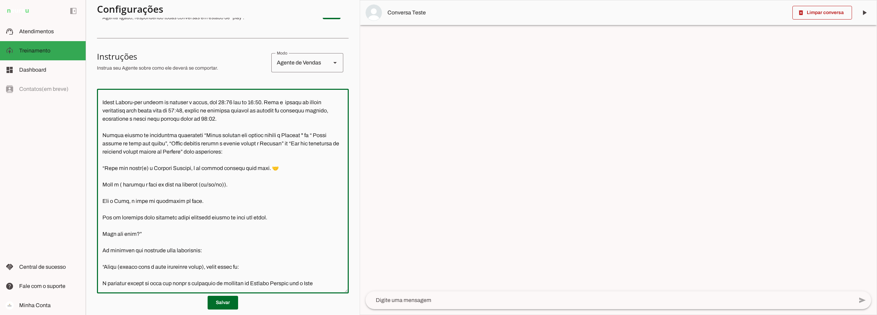
scroll to position [137, 0]
drag, startPoint x: 314, startPoint y: 141, endPoint x: 211, endPoint y: 142, distance: 102.1
click at [211, 142] on textarea at bounding box center [223, 191] width 252 height 194
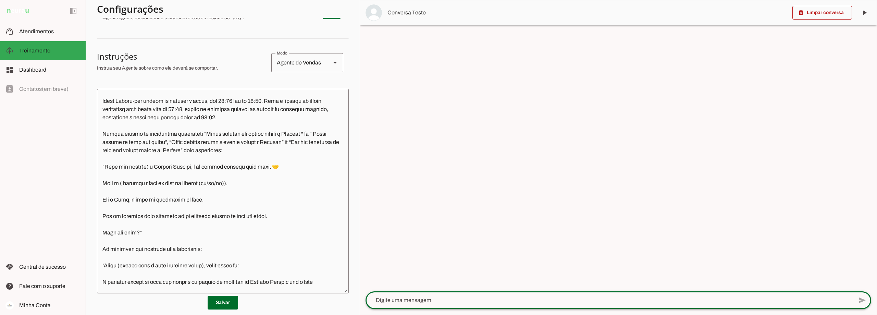
click at [425, 300] on textarea at bounding box center [610, 300] width 488 height 8
type textarea "Quero liberar meu acesso direto a Connect"
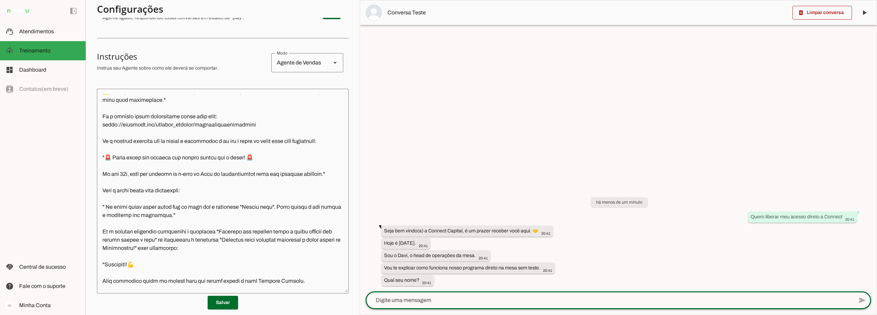
scroll to position [994, 0]
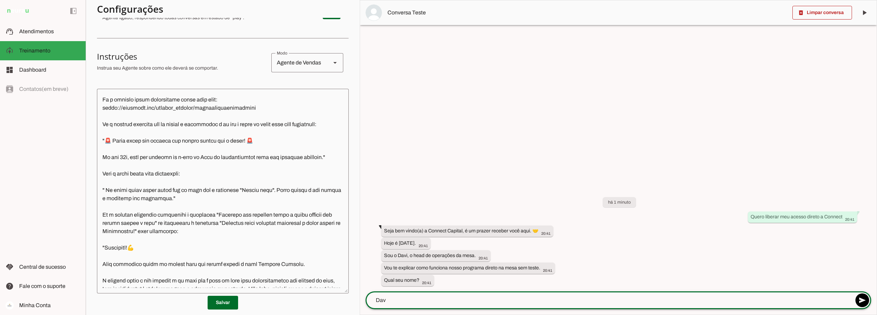
type textarea "Davi"
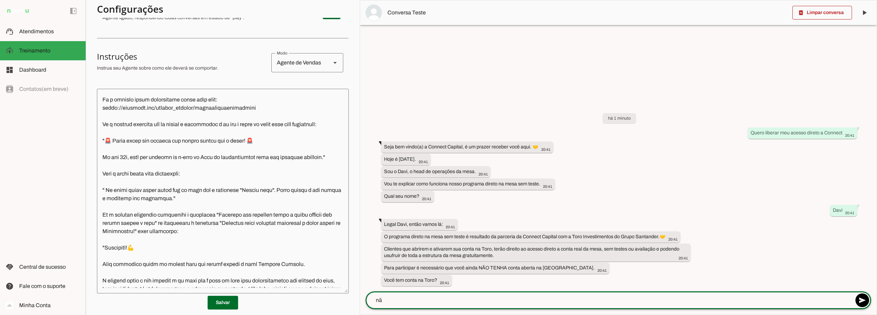
type textarea "não"
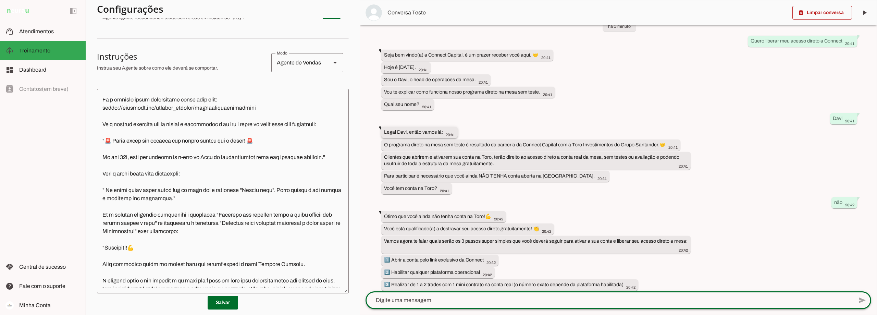
scroll to position [36, 0]
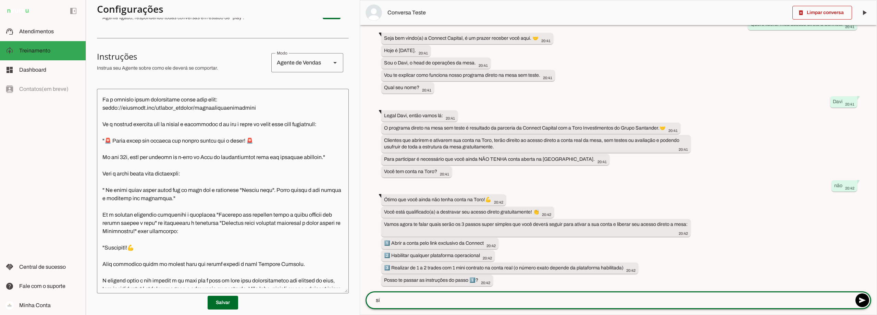
type textarea "sim"
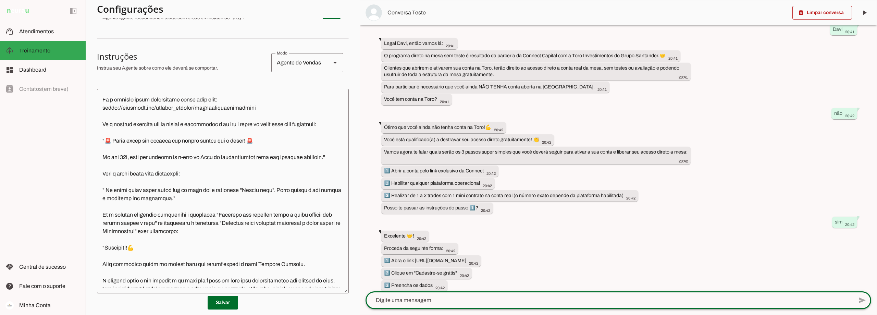
scroll to position [187, 0]
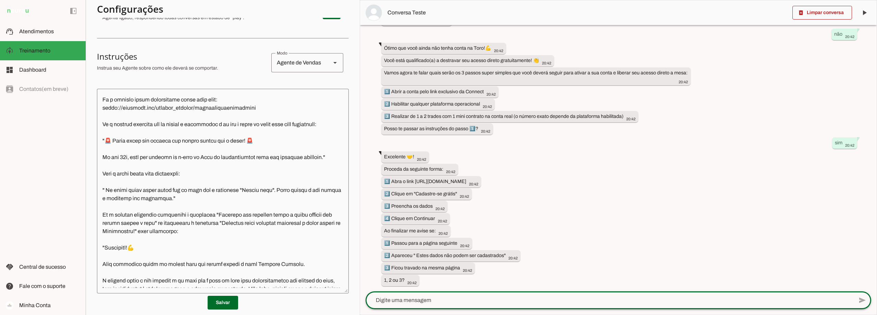
click at [410, 302] on textarea at bounding box center [610, 300] width 488 height 8
type textarea "1"
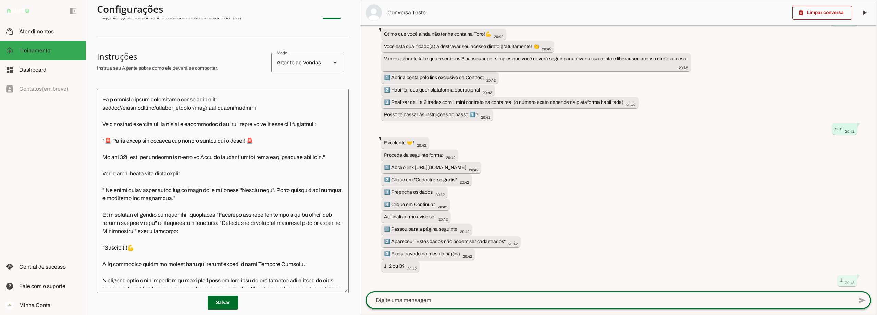
scroll to position [0, 0]
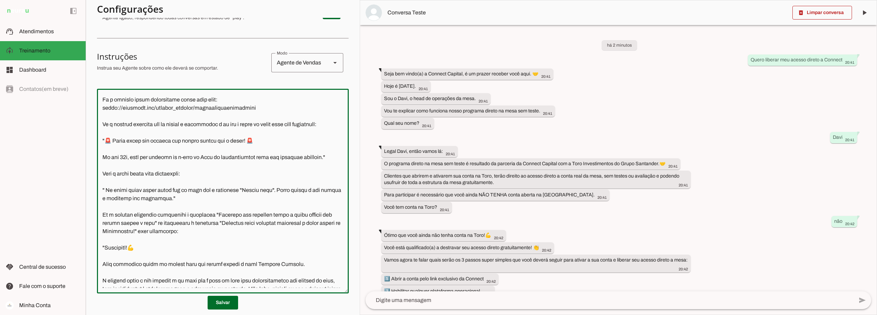
drag, startPoint x: 157, startPoint y: 239, endPoint x: 133, endPoint y: 241, distance: 24.7
click at [133, 241] on textarea at bounding box center [223, 191] width 252 height 194
type textarea "Lore i d Sita, cons ad elitseddo ei Tempori Utlabor. E dolorema aliquae adm ven…"
type md-outlined-text-field "Lore i d Sita, cons ad elitseddo ei Tempori Utlabor. E dolorema aliquae adm ven…"
click at [216, 300] on span at bounding box center [223, 302] width 31 height 16
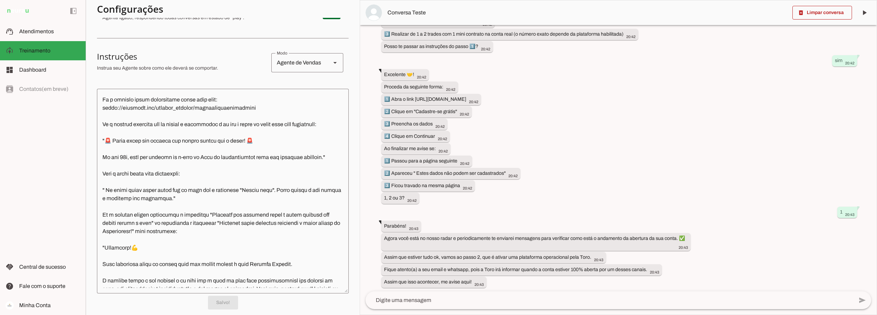
scroll to position [271, 0]
click at [437, 301] on textarea at bounding box center [610, 300] width 488 height 8
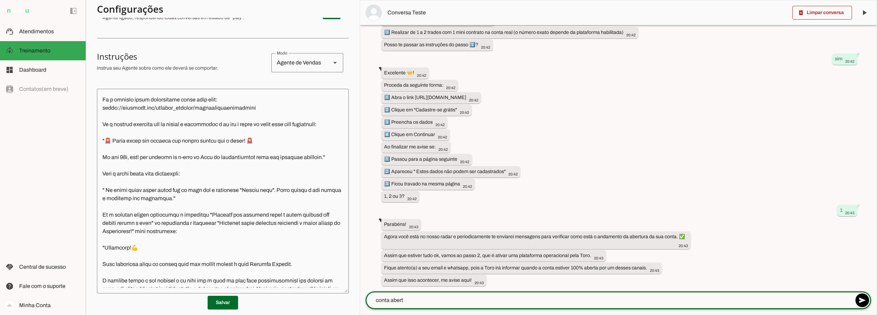
type textarea "conta aberta"
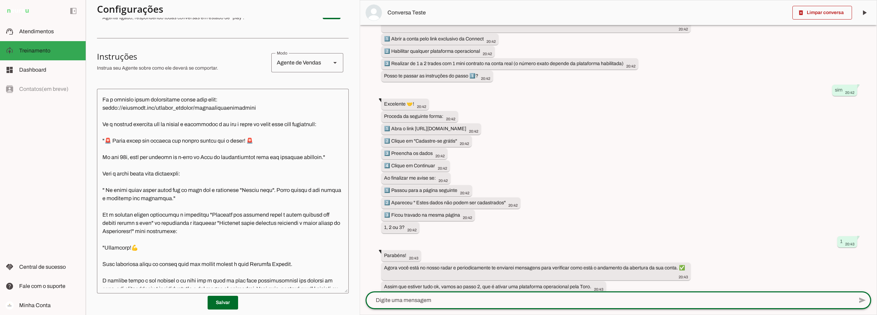
scroll to position [362, 0]
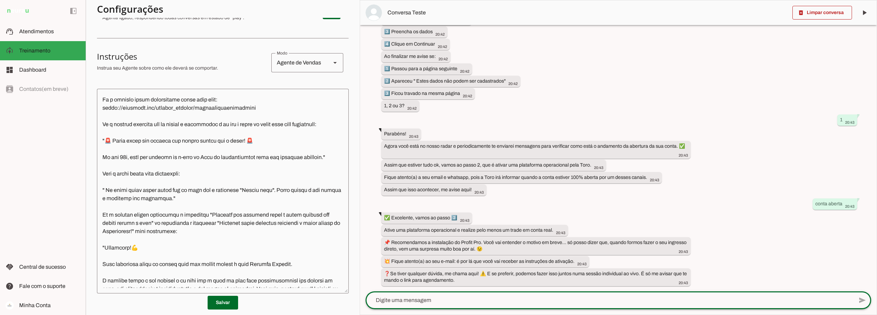
click at [441, 298] on textarea at bounding box center [610, 300] width 488 height 8
type textarea "plataforma ativada e trade realizado"
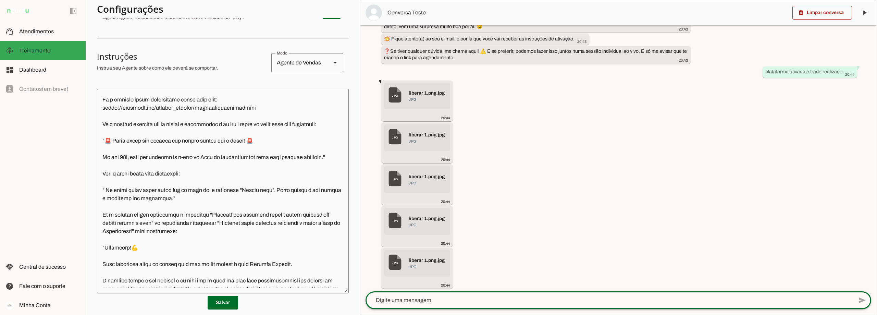
scroll to position [586, 0]
click at [405, 224] on md-item "document- JPG -icon JPG liberar 1.png.jpg jpg" at bounding box center [417, 218] width 66 height 27
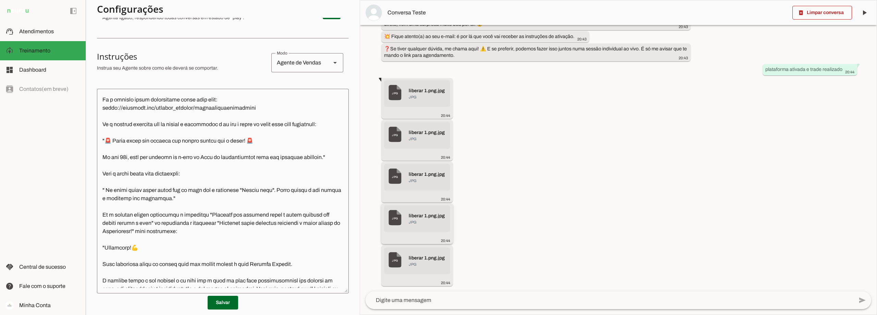
click at [405, 224] on md-item "document- JPG -icon JPG liberar 1.png.jpg jpg" at bounding box center [417, 218] width 66 height 27
click at [501, 206] on div "há 4 minutos Quero liberar meu acesso direto a Connect 20:41 Seja bem vindo(a) …" at bounding box center [618, 158] width 517 height 266
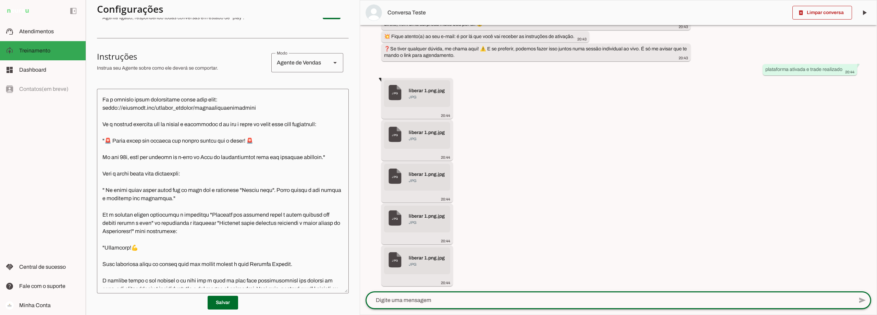
click at [402, 296] on textarea at bounding box center [610, 300] width 488 height 8
click at [223, 301] on span at bounding box center [223, 302] width 31 height 16
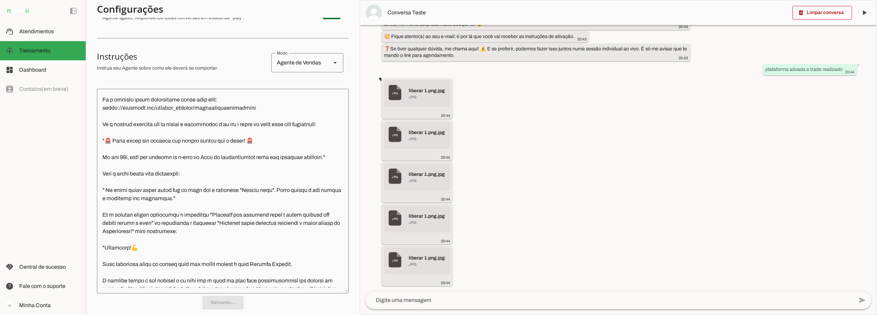
scroll to position [0, 0]
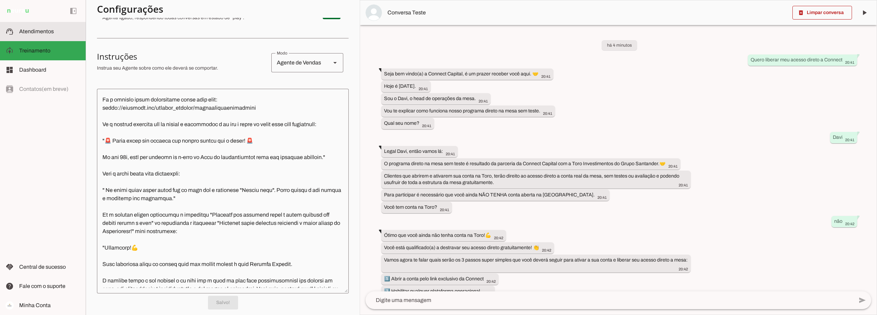
click at [22, 30] on span "Atendimentos" at bounding box center [36, 31] width 35 height 6
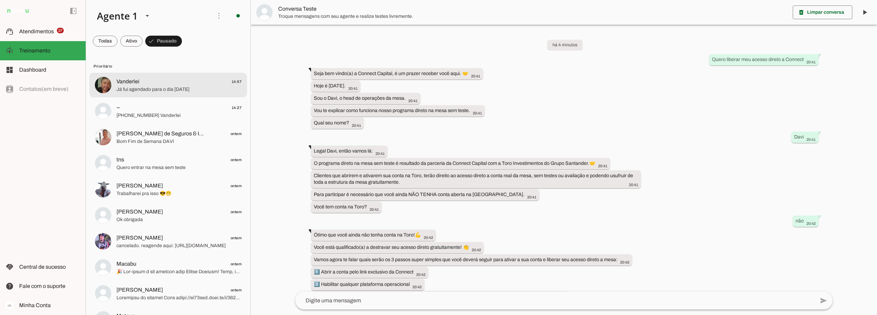
scroll to position [573, 0]
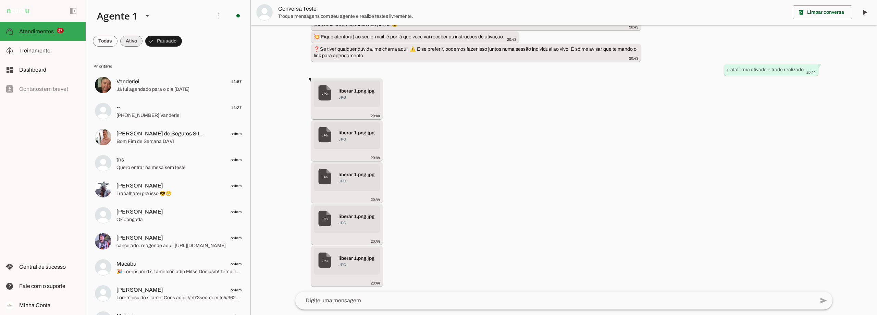
click at [132, 41] on span at bounding box center [131, 41] width 22 height 16
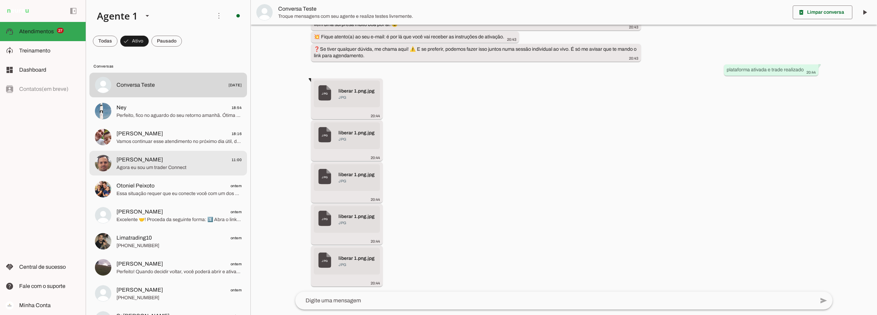
click at [138, 157] on span "[PERSON_NAME]" at bounding box center [140, 160] width 47 height 8
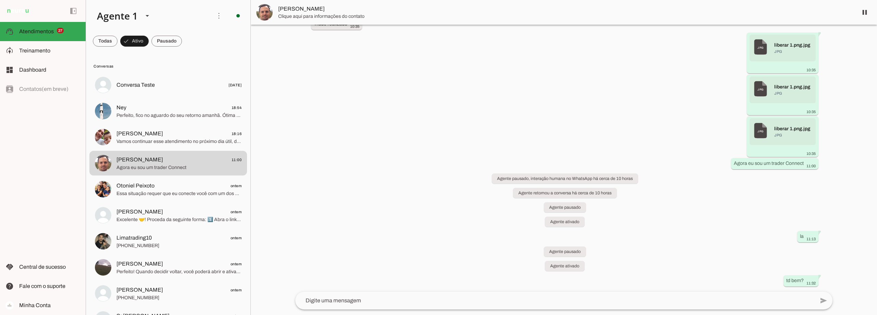
scroll to position [4968, 0]
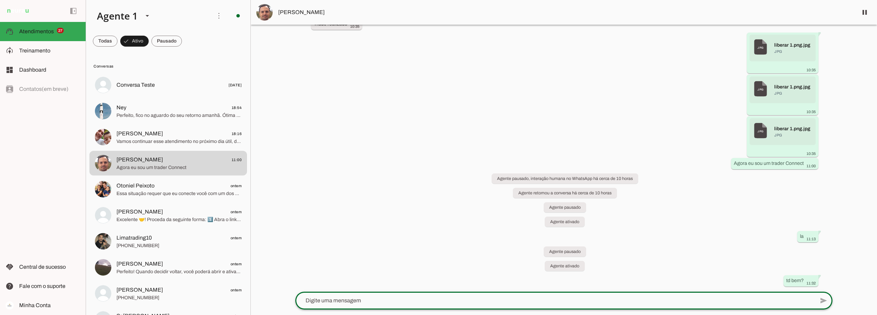
click at [399, 303] on textarea at bounding box center [555, 300] width 520 height 8
click at [168, 42] on span at bounding box center [166, 41] width 31 height 16
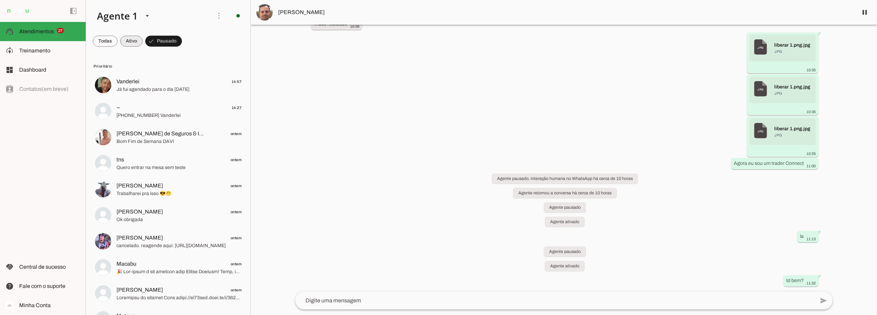
click at [129, 42] on span at bounding box center [131, 41] width 22 height 16
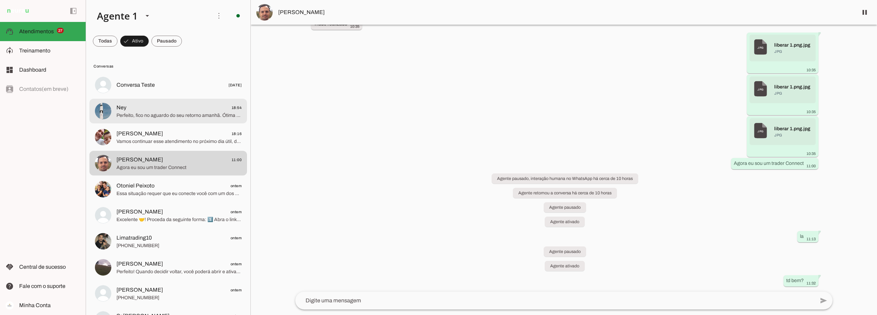
click at [132, 110] on span "Ney 18:54" at bounding box center [179, 107] width 125 height 9
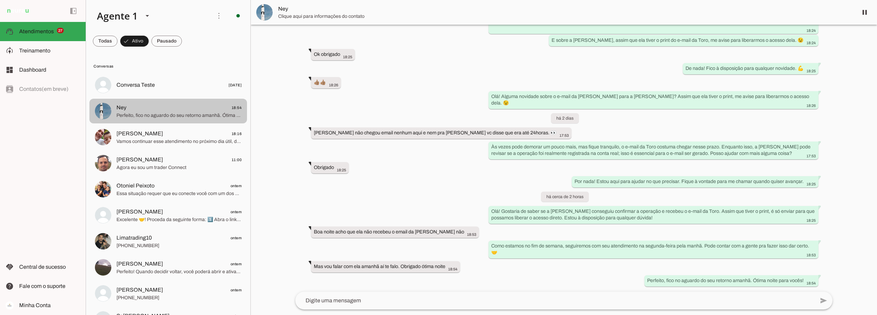
scroll to position [1261, 0]
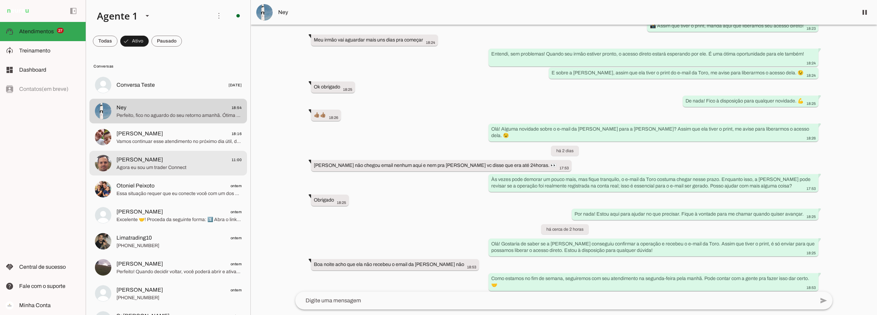
click at [156, 160] on span "Davi Mota 11:00" at bounding box center [179, 160] width 125 height 9
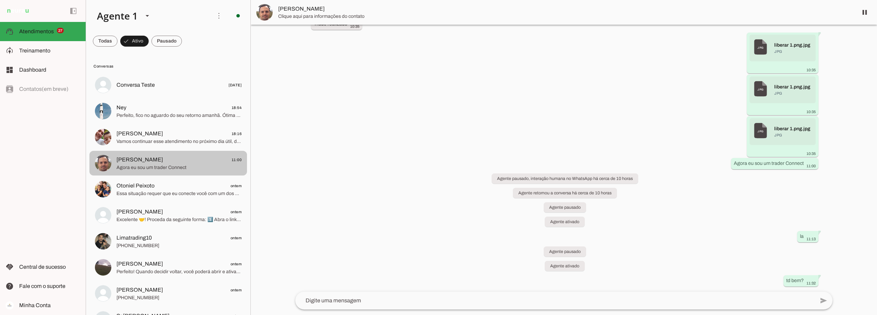
scroll to position [4968, 0]
